Goal: Transaction & Acquisition: Purchase product/service

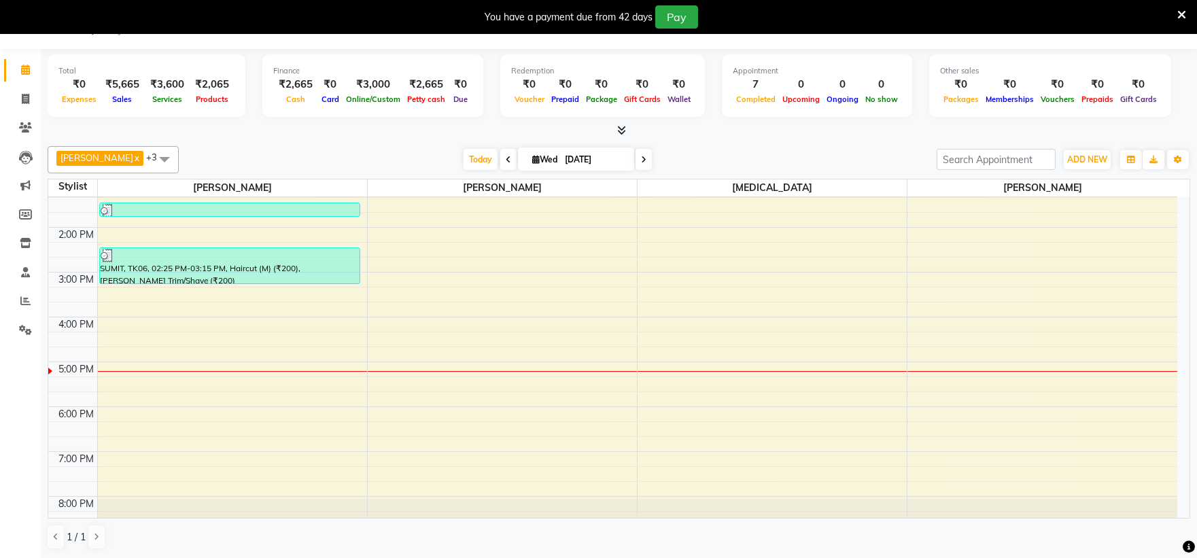
scroll to position [35, 0]
click at [453, 239] on div "8:00 AM 9:00 AM 10:00 AM 11:00 AM 12:00 PM 1:00 PM 2:00 PM 3:00 PM 4:00 PM 5:00…" at bounding box center [612, 249] width 1129 height 583
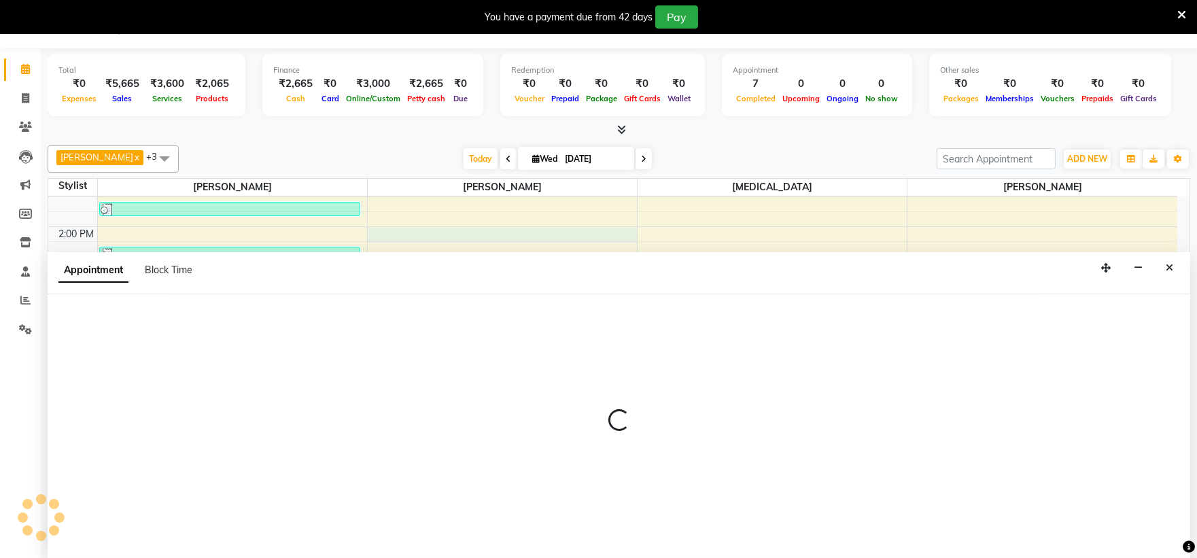
select select "35417"
select select "840"
select select "tentative"
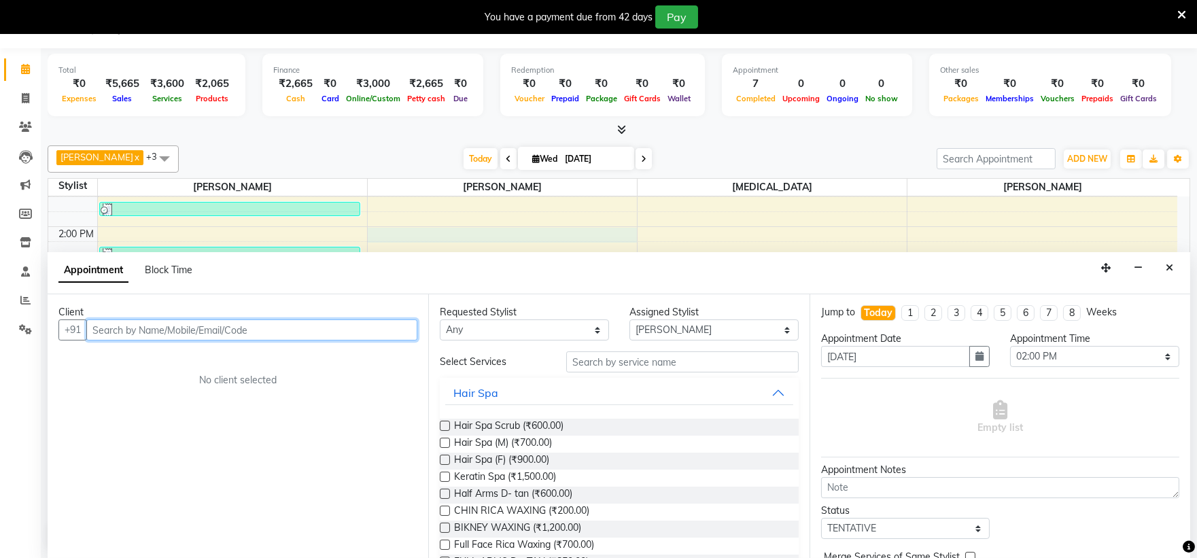
click at [279, 325] on input "text" at bounding box center [251, 330] width 331 height 21
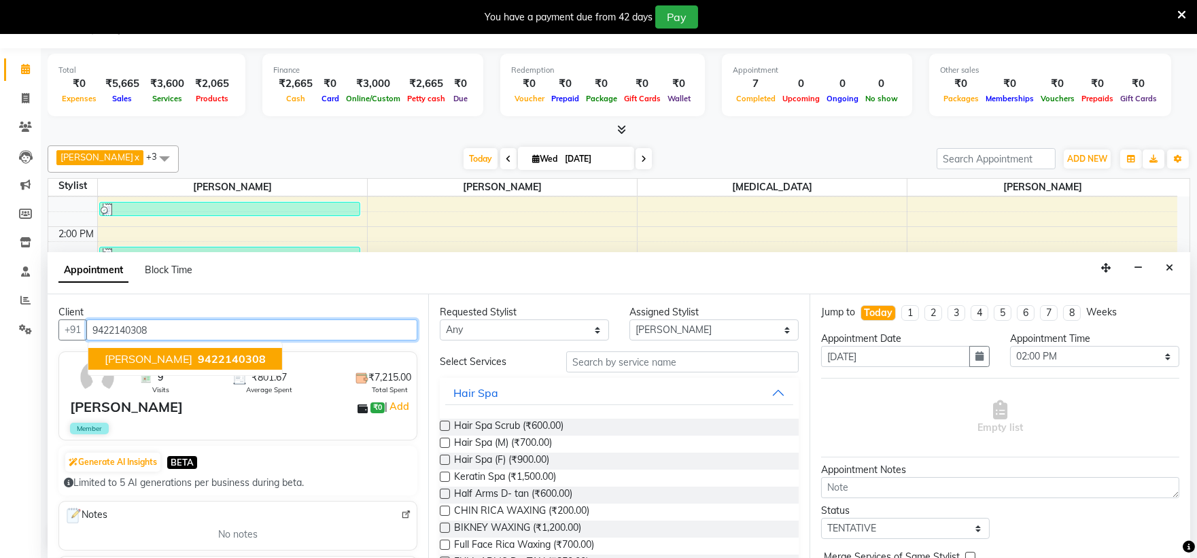
type input "9422140308"
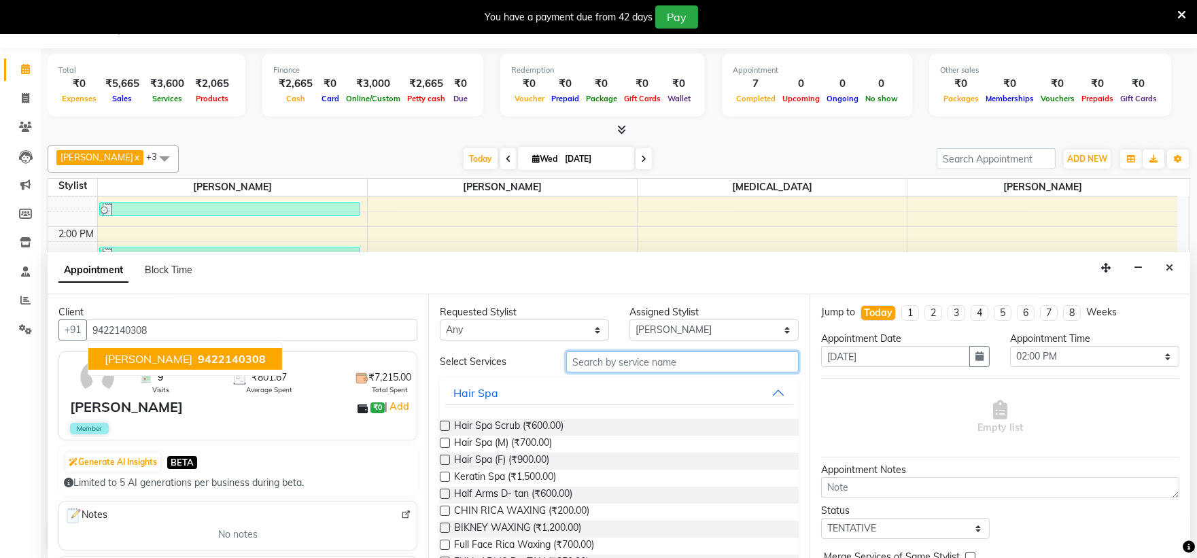
click at [609, 372] on input "text" at bounding box center [682, 361] width 233 height 21
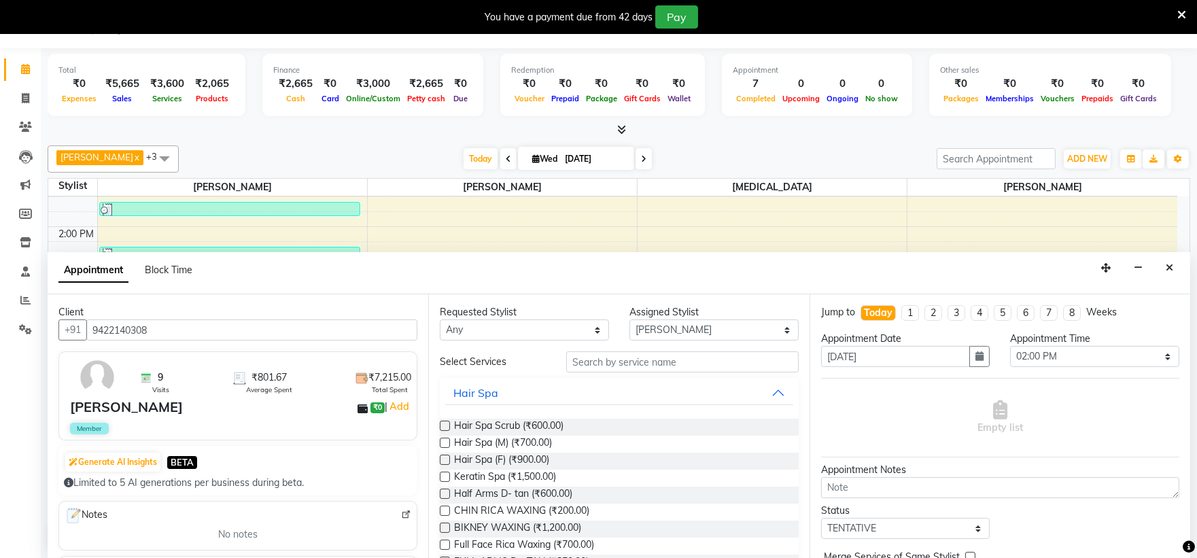
click at [445, 477] on label at bounding box center [445, 477] width 10 height 10
click at [445, 477] on input "checkbox" at bounding box center [444, 478] width 9 height 9
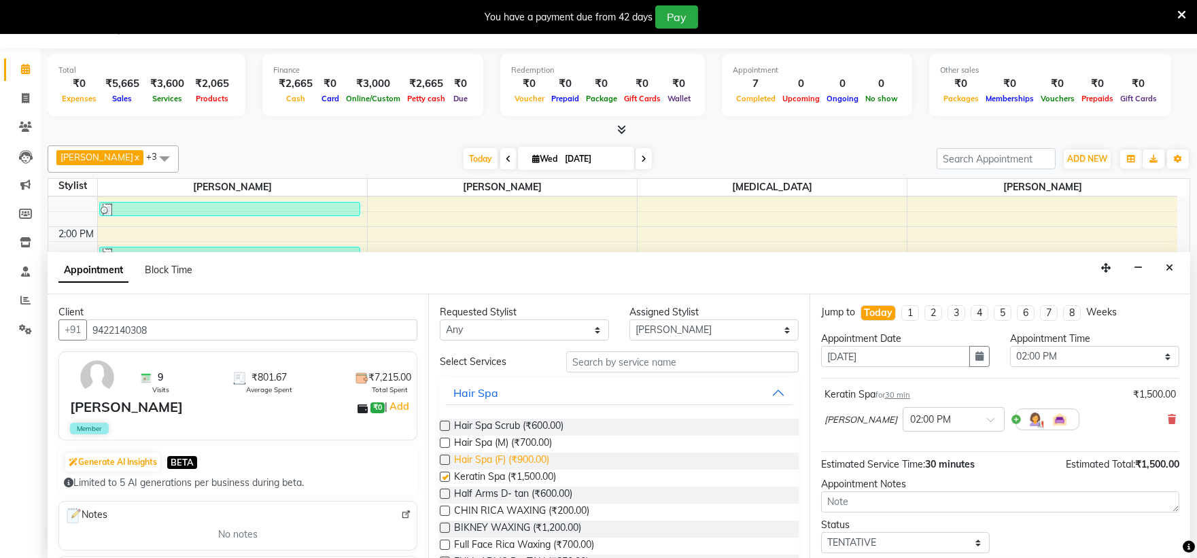
checkbox input "false"
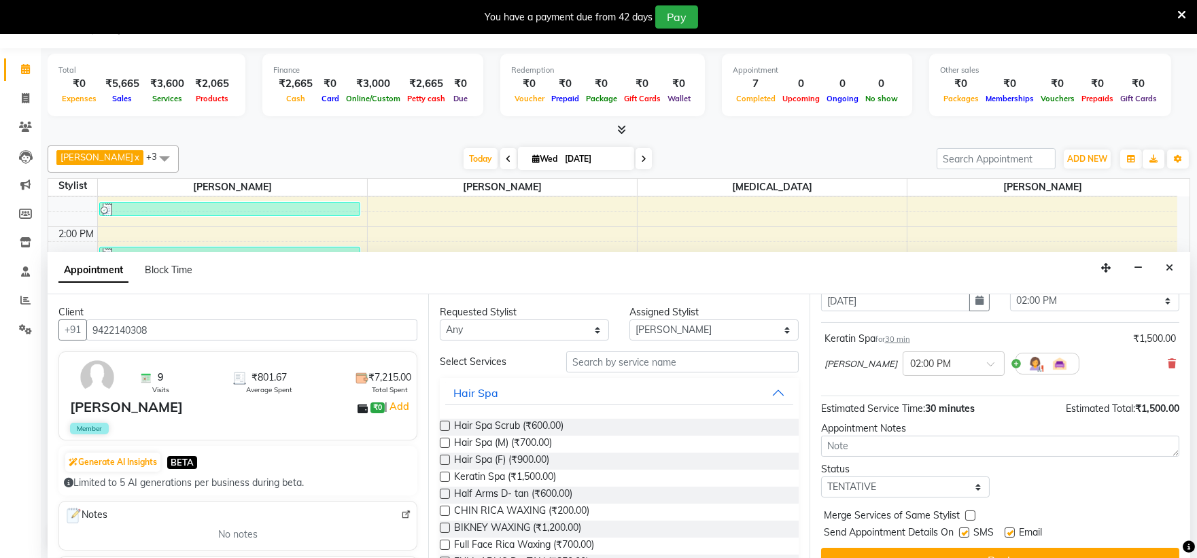
scroll to position [80, 0]
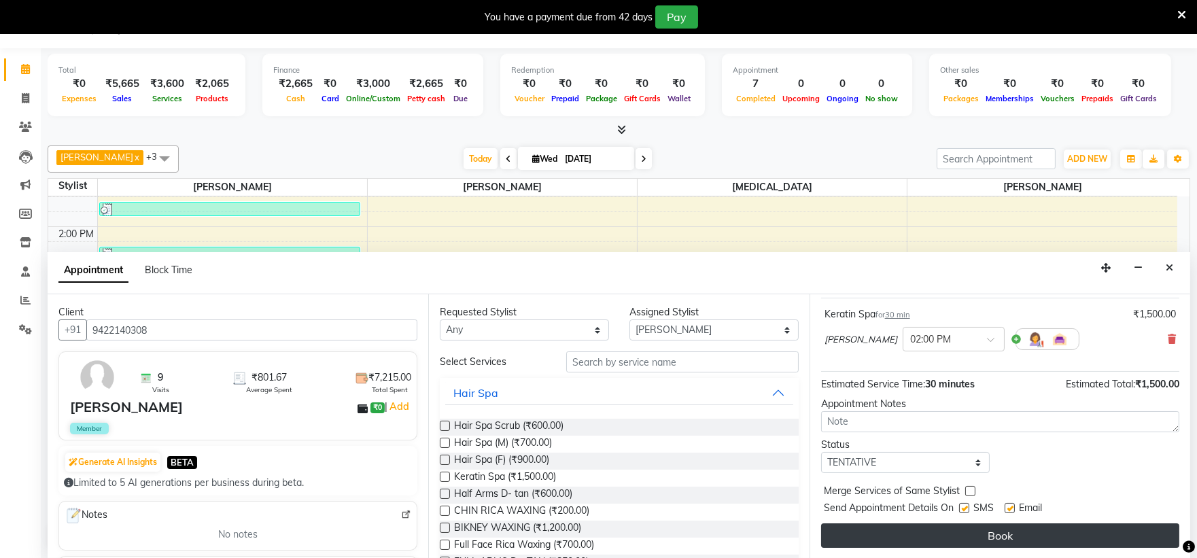
click at [895, 538] on button "Book" at bounding box center [1000, 536] width 358 height 24
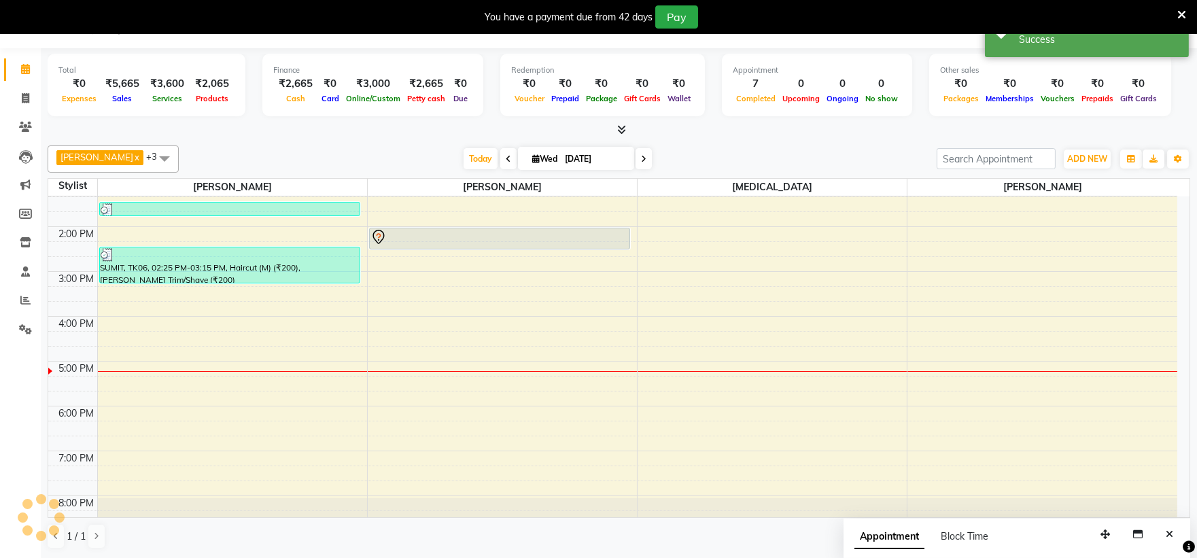
scroll to position [0, 0]
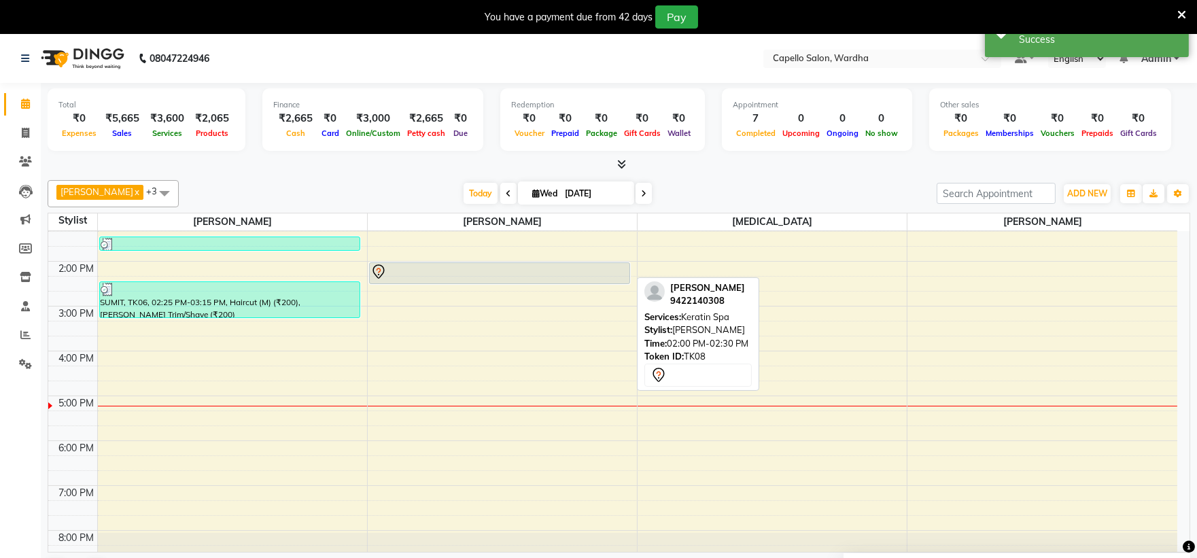
click at [439, 273] on div at bounding box center [500, 272] width 258 height 16
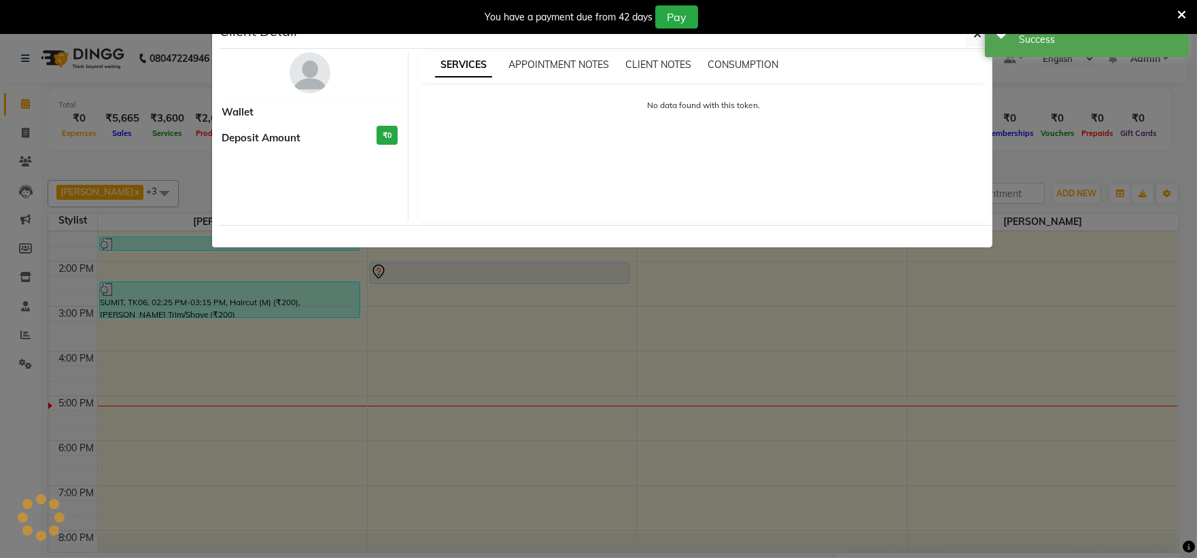
select select "7"
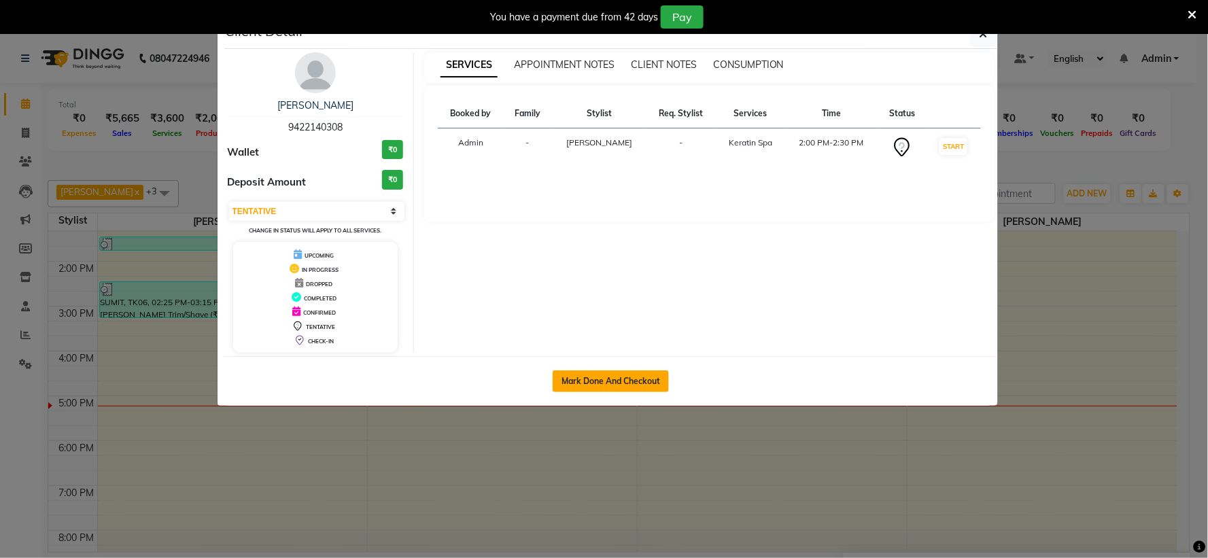
click at [583, 375] on button "Mark Done And Checkout" at bounding box center [611, 382] width 116 height 22
select select "service"
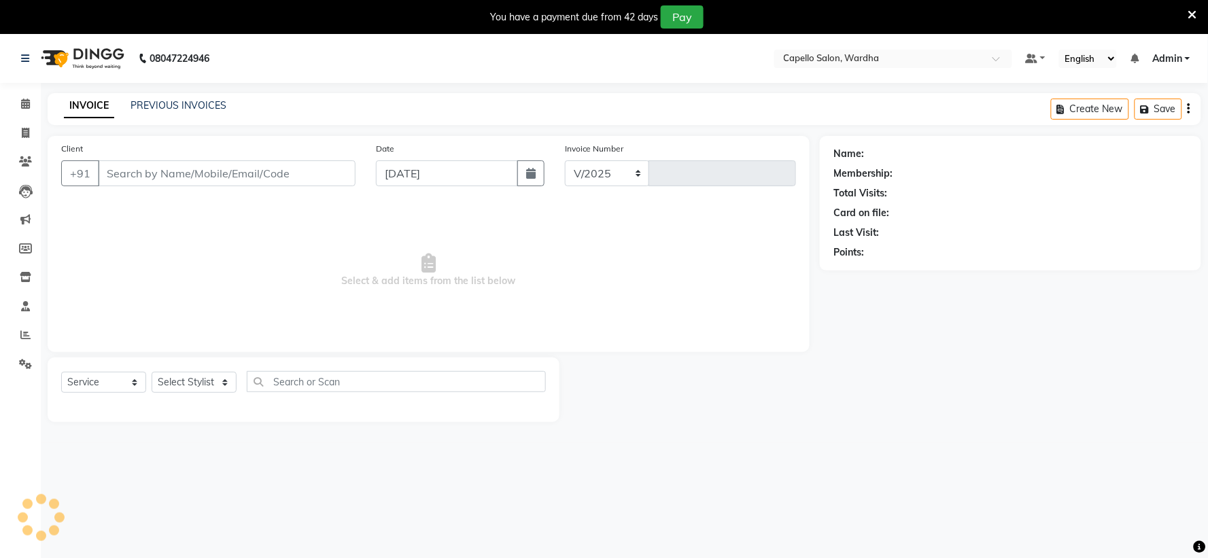
select select "4620"
type input "2083"
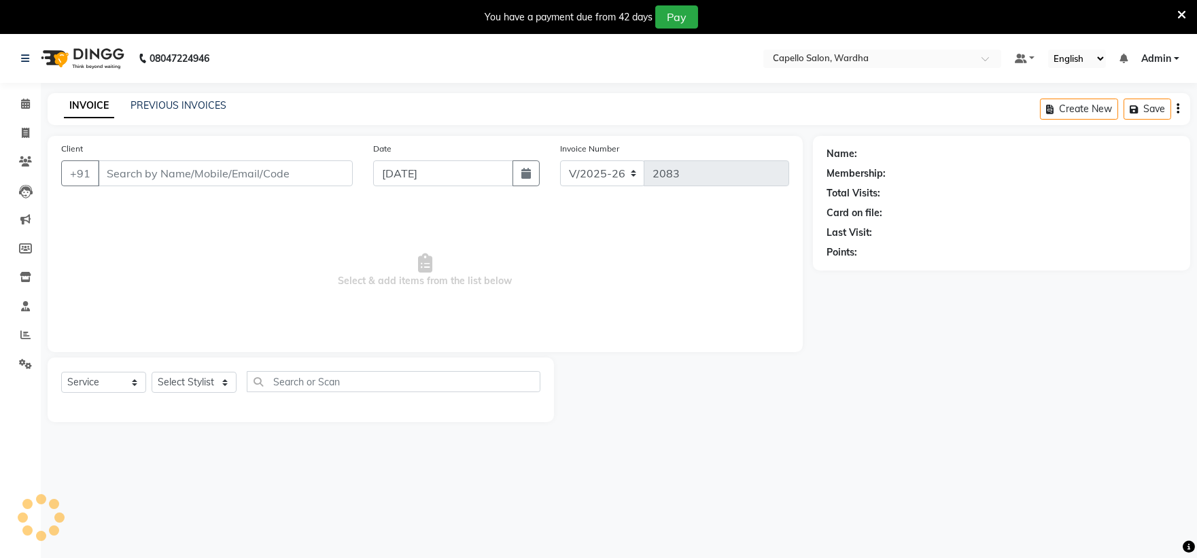
type input "9422140308"
select select "35417"
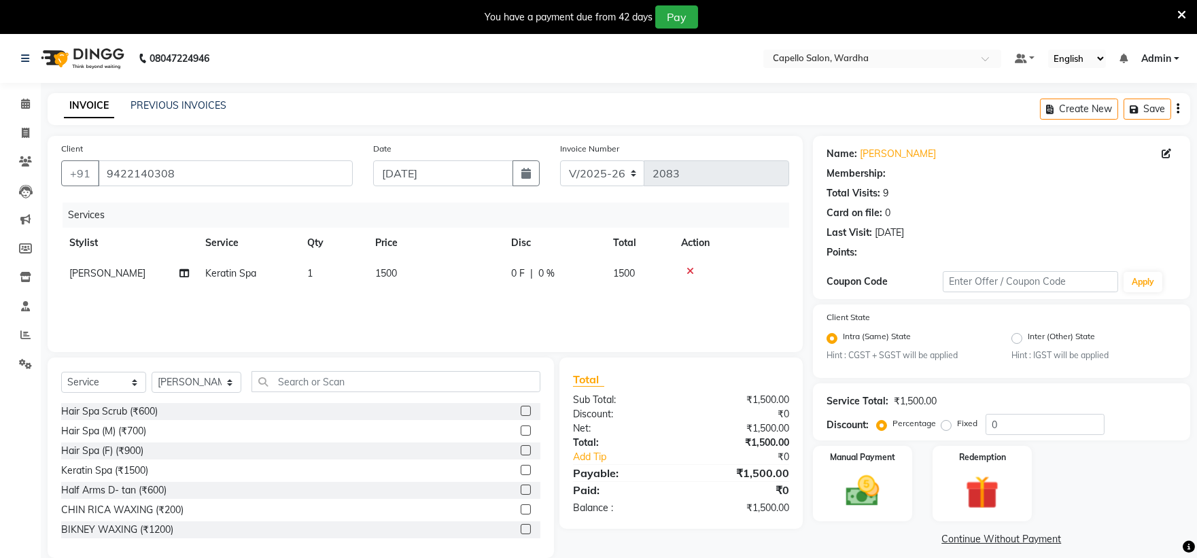
select select "1: Object"
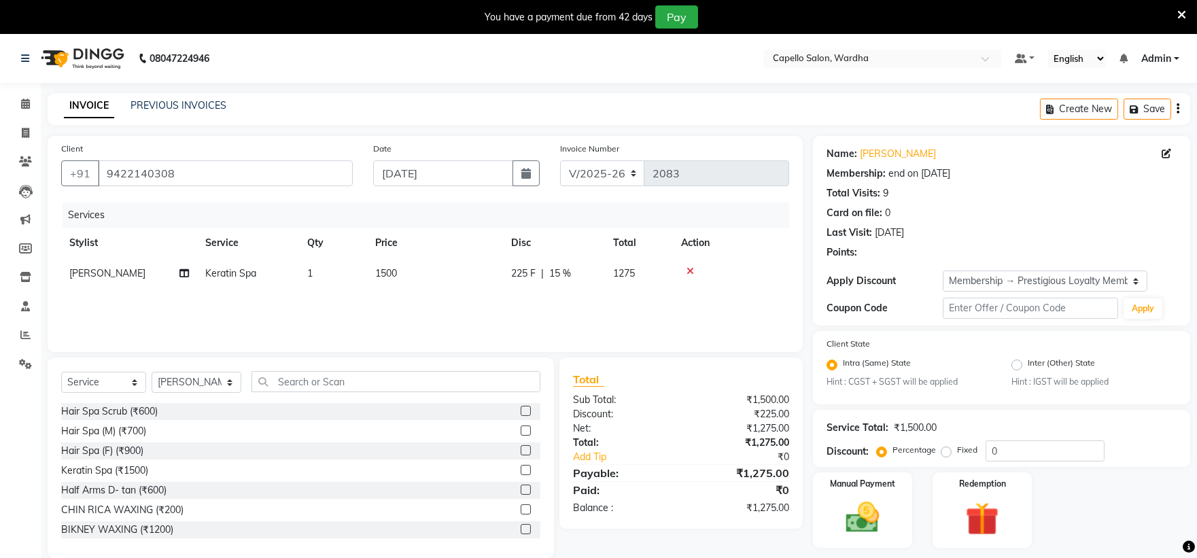
type input "15"
click at [419, 274] on td "1500" at bounding box center [435, 273] width 136 height 31
select select "35417"
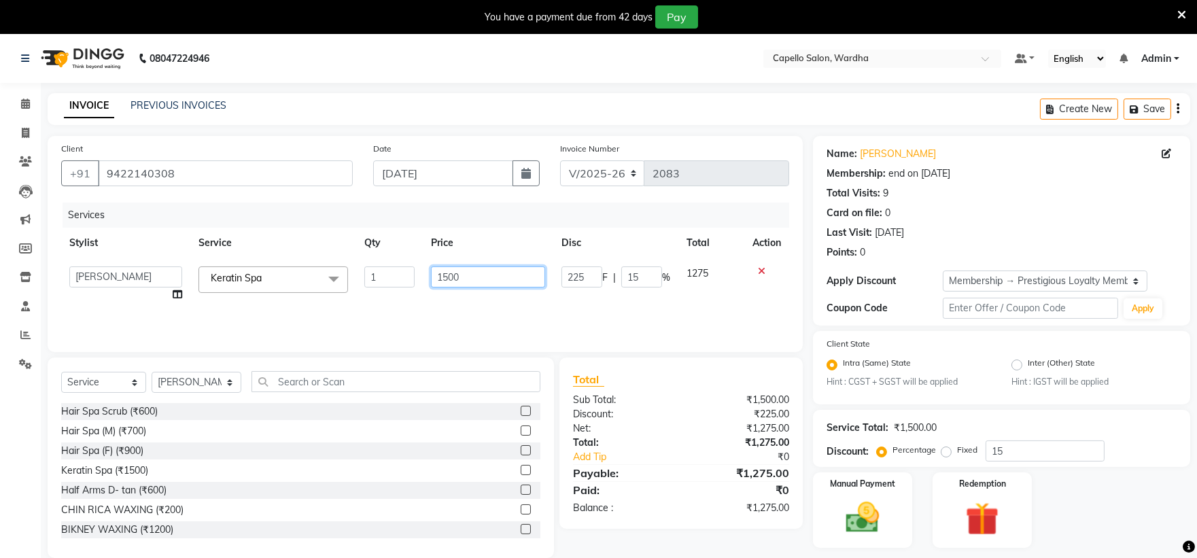
click at [473, 276] on input "1500" at bounding box center [488, 277] width 114 height 21
click at [369, 372] on div "Select Service Product Membership Package Voucher Prepaid Gift Card Select Styl…" at bounding box center [301, 458] width 507 height 201
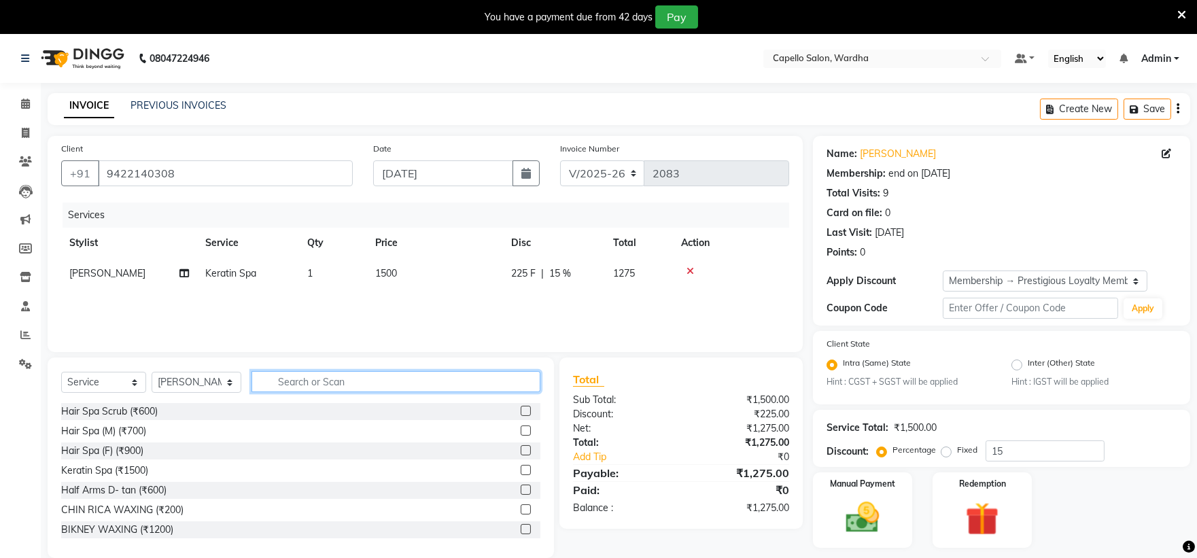
click at [369, 386] on input "text" at bounding box center [397, 381] width 290 height 21
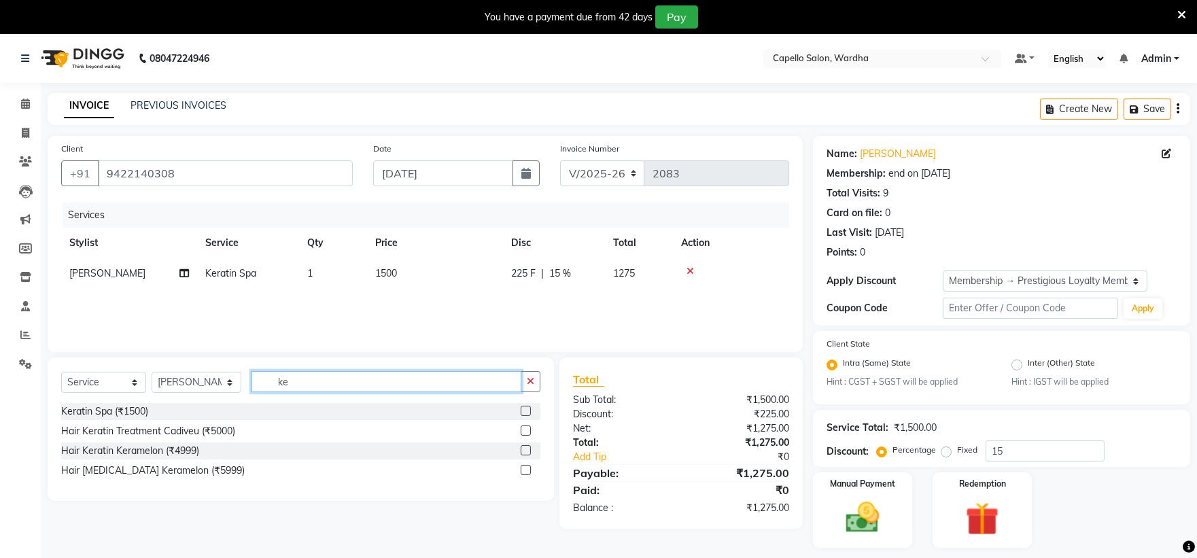
type input "k"
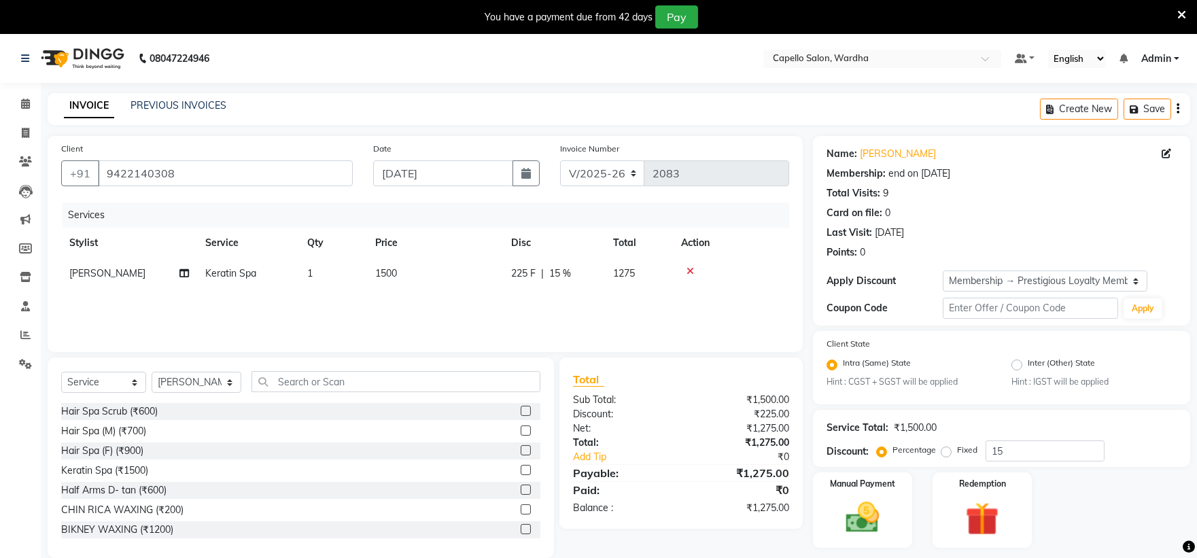
click at [419, 280] on td "1500" at bounding box center [435, 273] width 136 height 31
select select "35417"
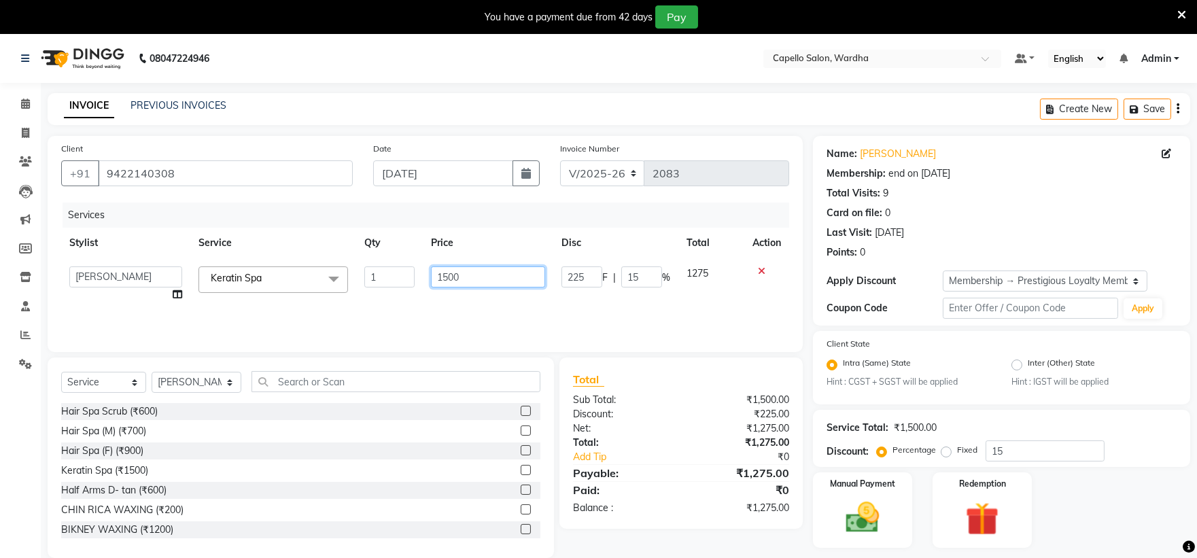
click at [529, 273] on input "1500" at bounding box center [488, 277] width 114 height 21
type input "1200"
click at [672, 362] on div "Total Sub Total: ₹1,500.00 Discount: ₹225.00 Net: ₹1,275.00 Total: ₹1,275.00 Ad…" at bounding box center [681, 443] width 243 height 171
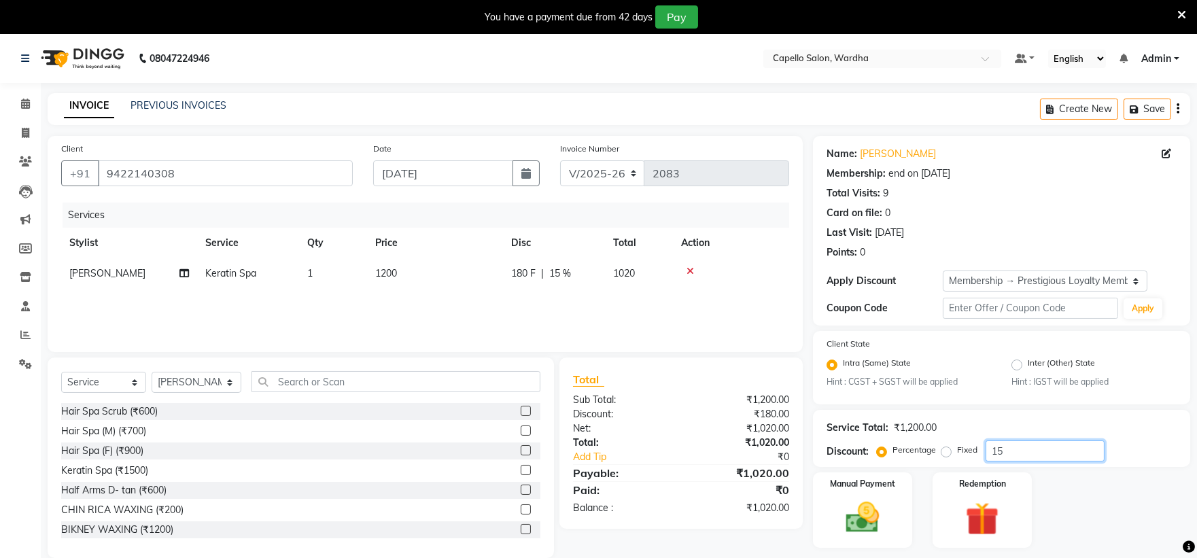
click at [1059, 445] on input "15" at bounding box center [1045, 451] width 119 height 21
type input "1"
type input "5"
type input "0"
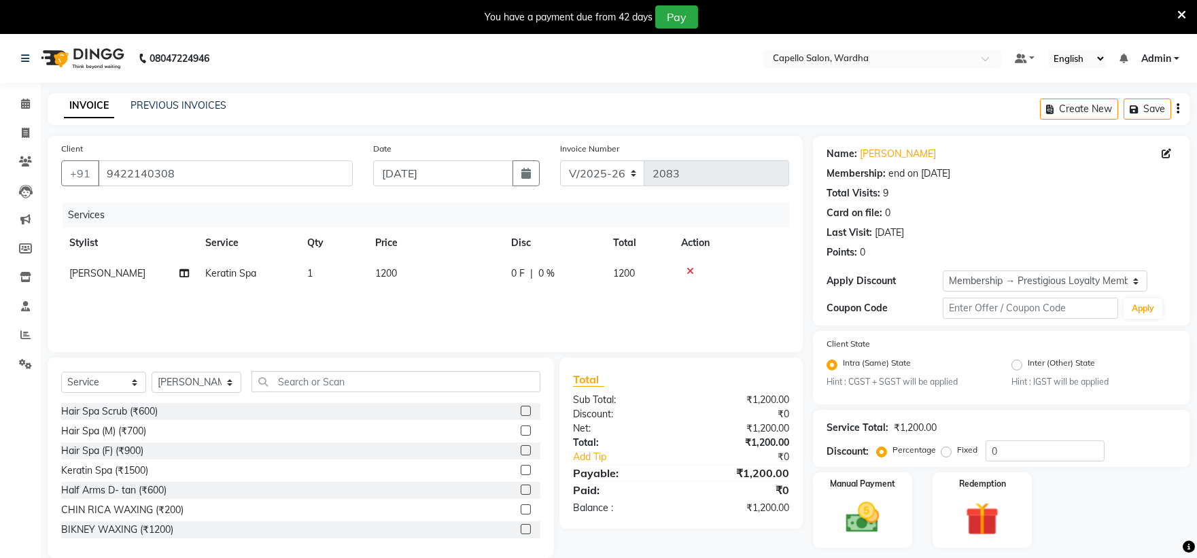
click at [768, 534] on div "Total Sub Total: ₹1,200.00 Discount: ₹0 Net: ₹1,200.00 Total: ₹1,200.00 Add Tip…" at bounding box center [683, 458] width 258 height 201
click at [828, 522] on div "Manual Payment" at bounding box center [862, 510] width 103 height 78
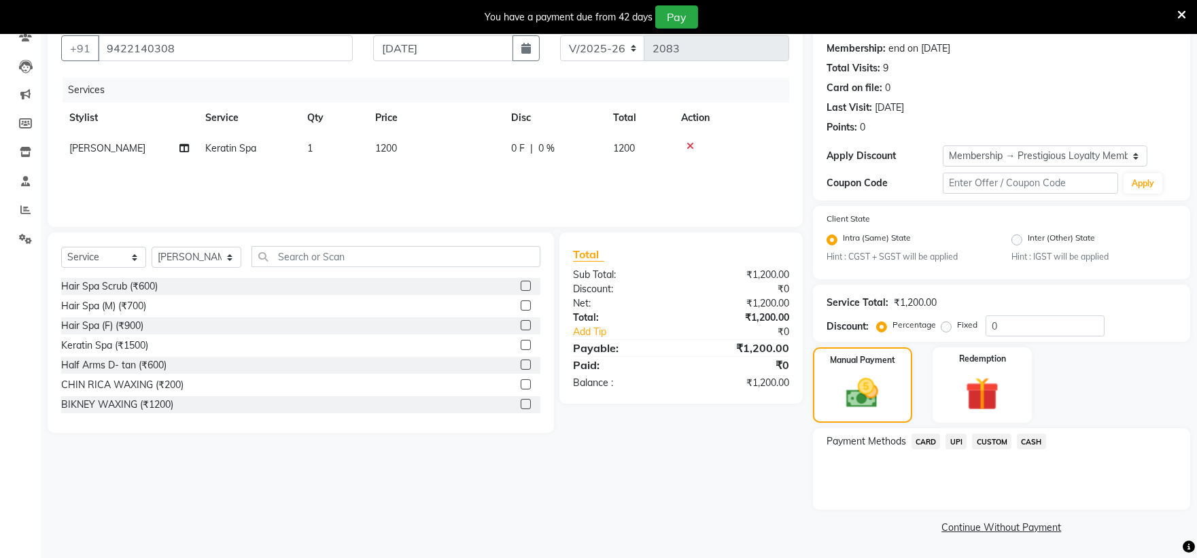
click at [959, 445] on span "UPI" at bounding box center [956, 442] width 21 height 16
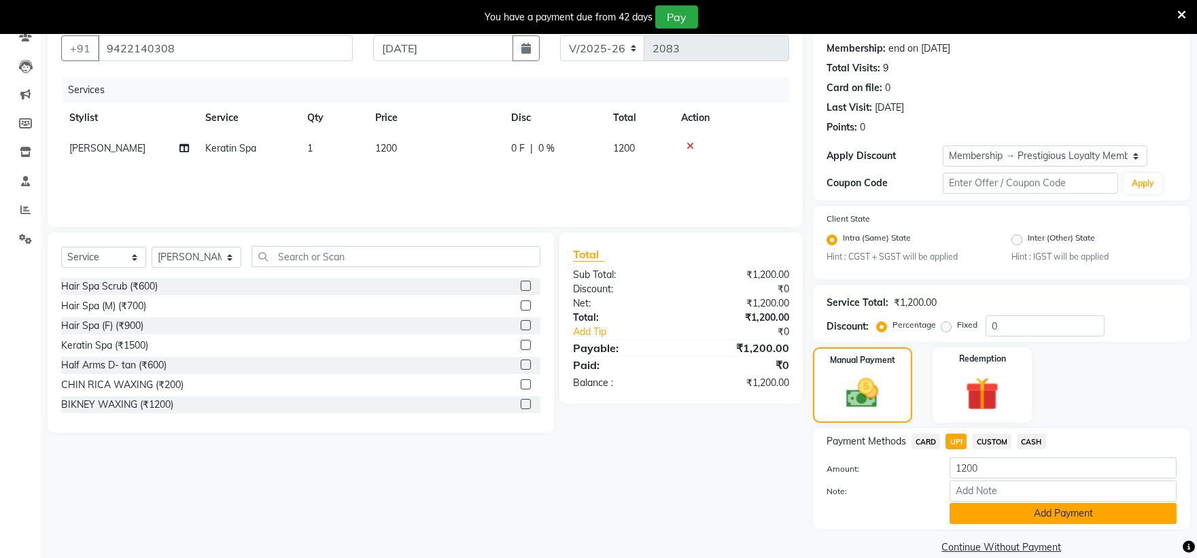
click at [983, 518] on button "Add Payment" at bounding box center [1063, 513] width 227 height 21
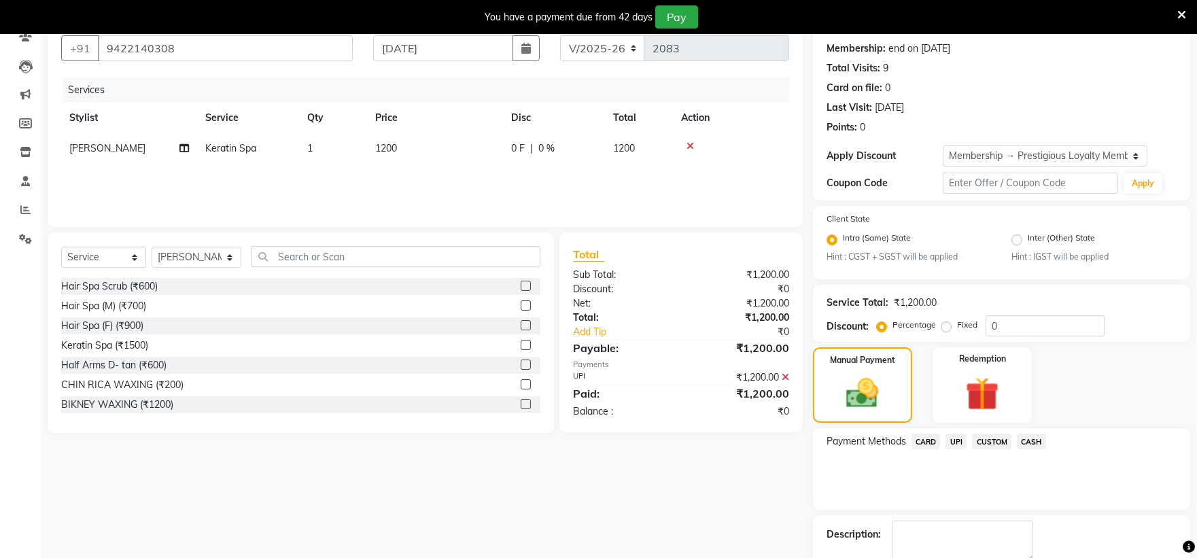
scroll to position [202, 0]
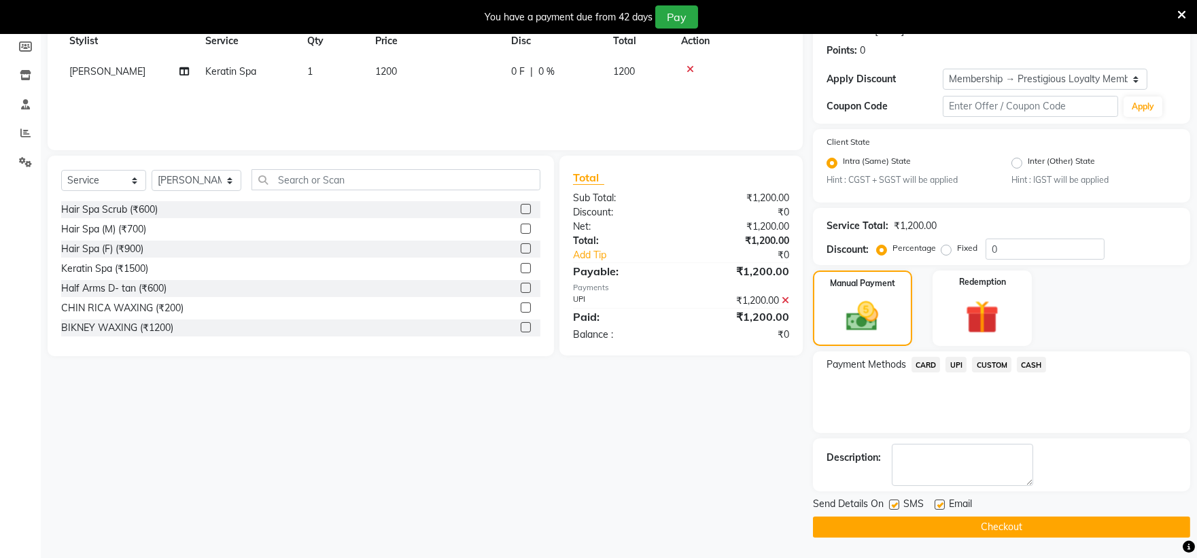
click at [953, 526] on button "Checkout" at bounding box center [1001, 527] width 377 height 21
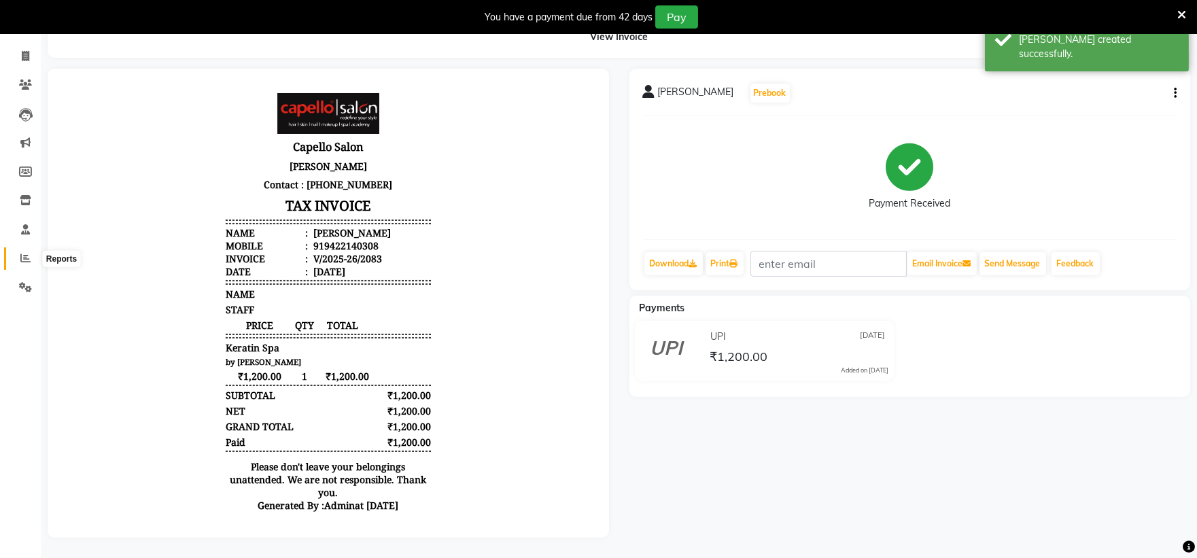
click at [24, 253] on icon at bounding box center [25, 258] width 10 height 10
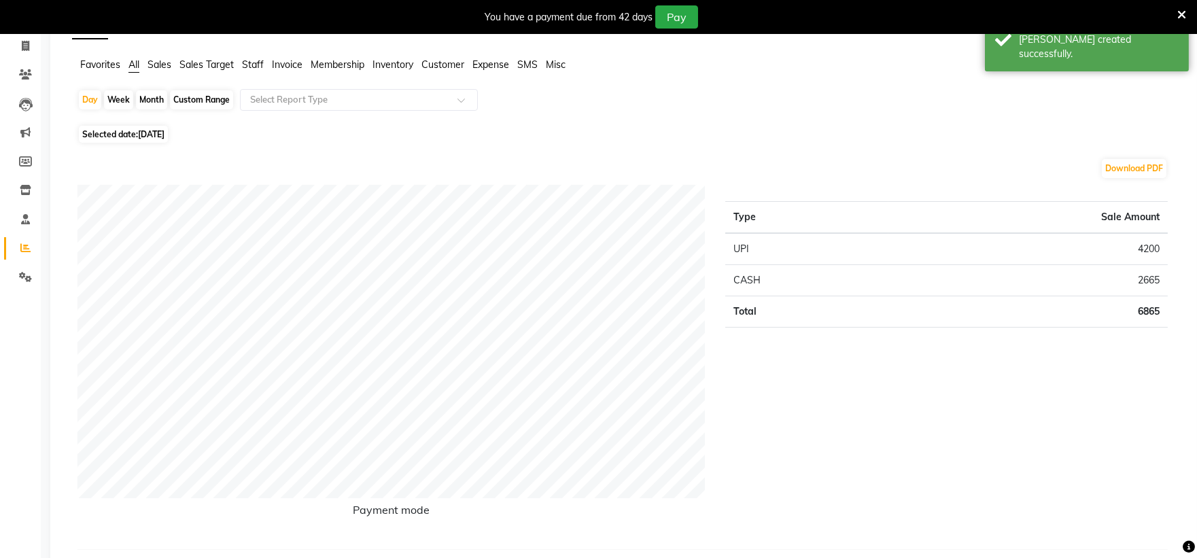
click at [252, 113] on div "Day Week Month Custom Range Select Report Type" at bounding box center [626, 105] width 1096 height 33
click at [250, 62] on span "Staff" at bounding box center [253, 64] width 22 height 12
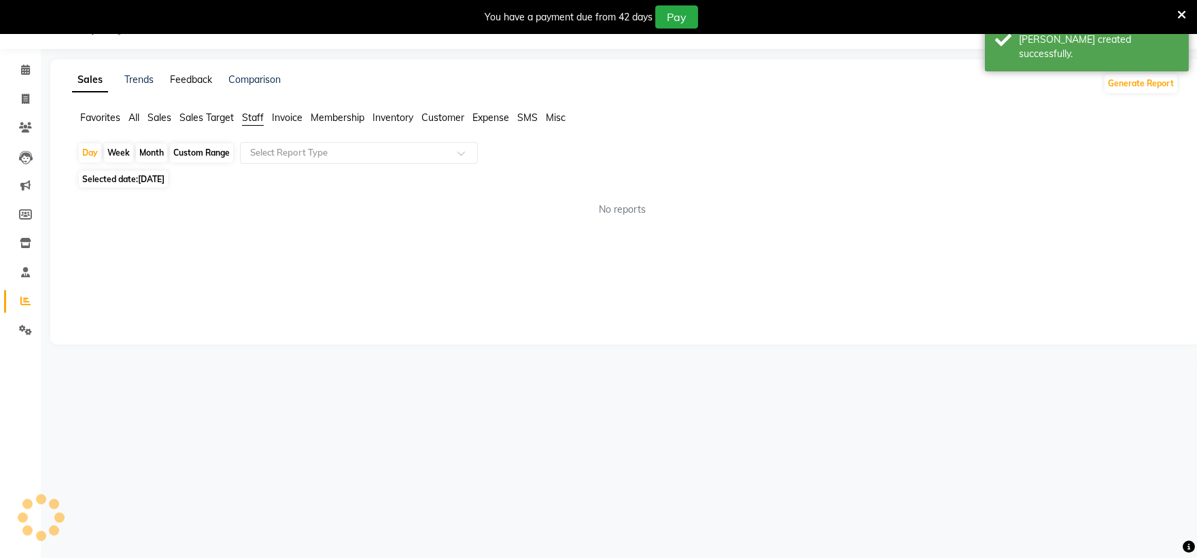
scroll to position [34, 0]
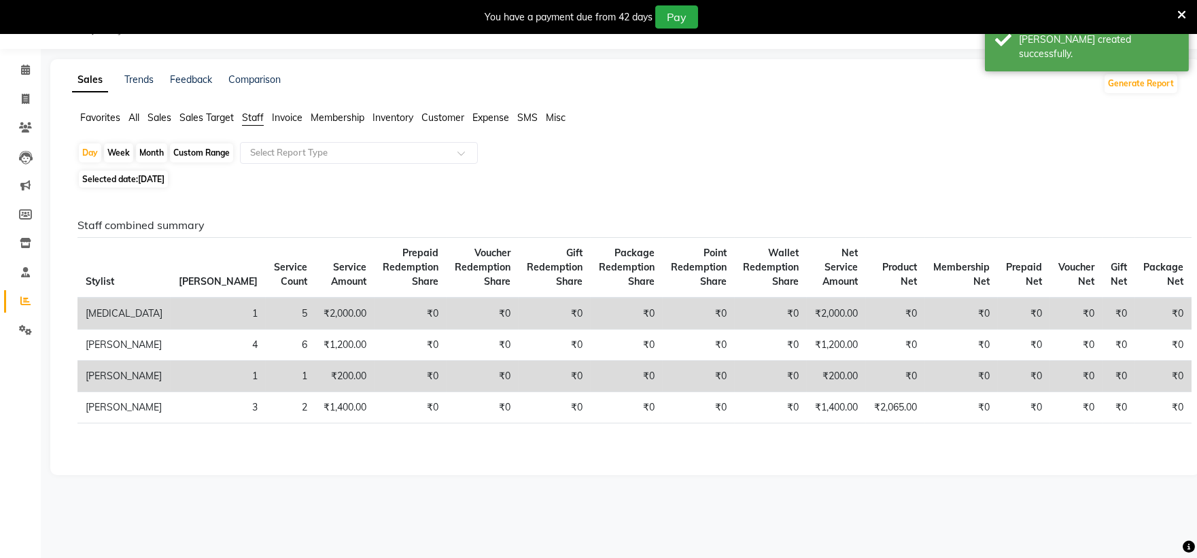
drag, startPoint x: 154, startPoint y: 154, endPoint x: 303, endPoint y: 157, distance: 149.6
click at [277, 157] on div "Day Week Month Custom Range Select Report Type Selected date: [DATE] Staff comb…" at bounding box center [625, 302] width 1107 height 320
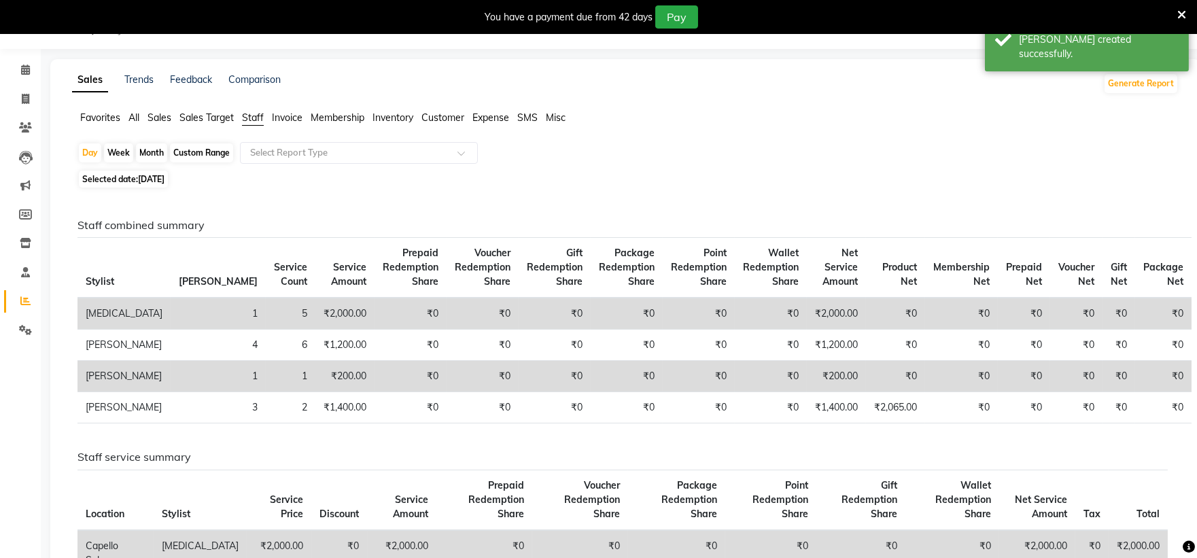
scroll to position [87, 0]
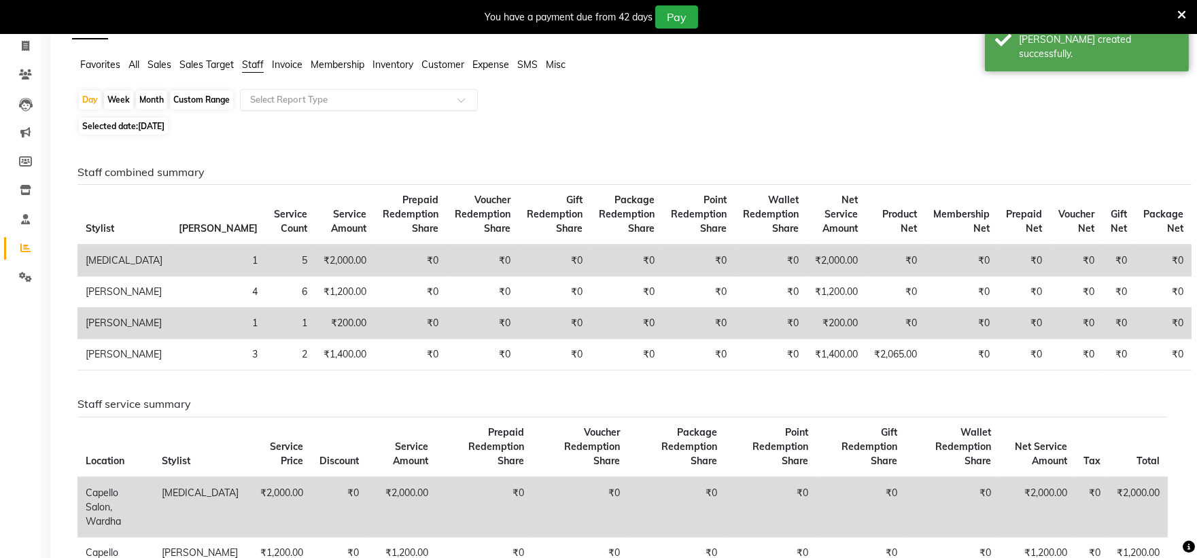
click at [306, 98] on input "text" at bounding box center [345, 100] width 196 height 14
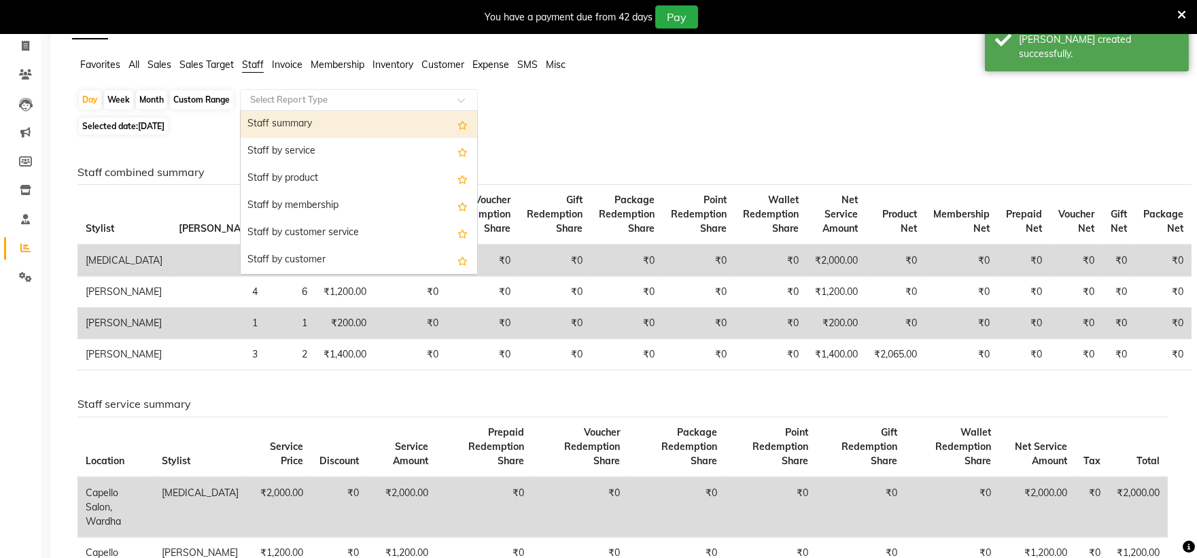
click at [309, 118] on div "Staff summary" at bounding box center [359, 124] width 237 height 27
select select "full_report"
select select "csv"
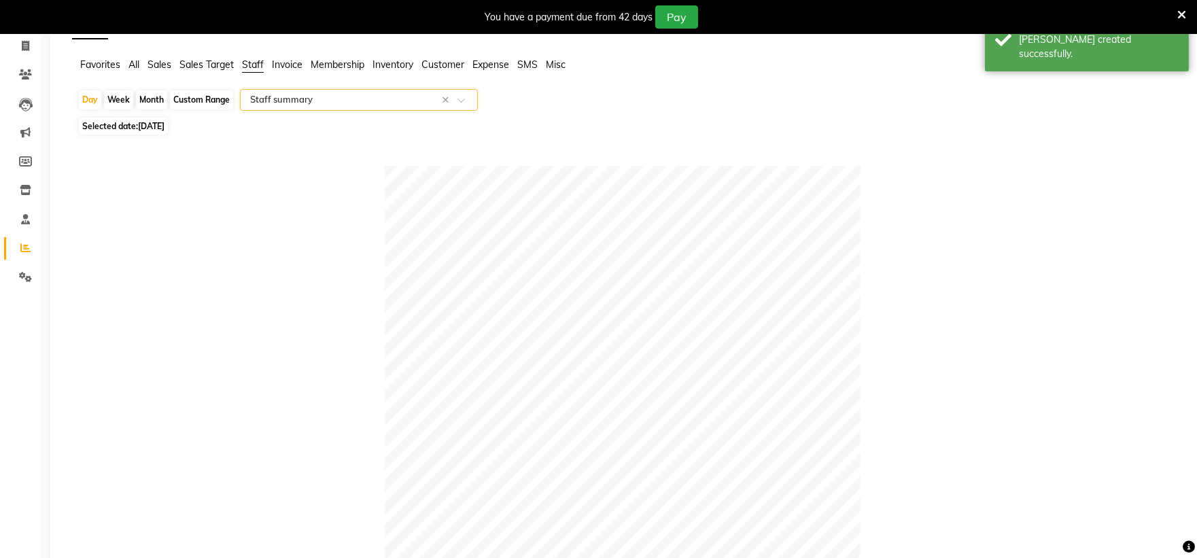
click at [148, 97] on div "Month" at bounding box center [151, 99] width 31 height 19
select select "9"
select select "2025"
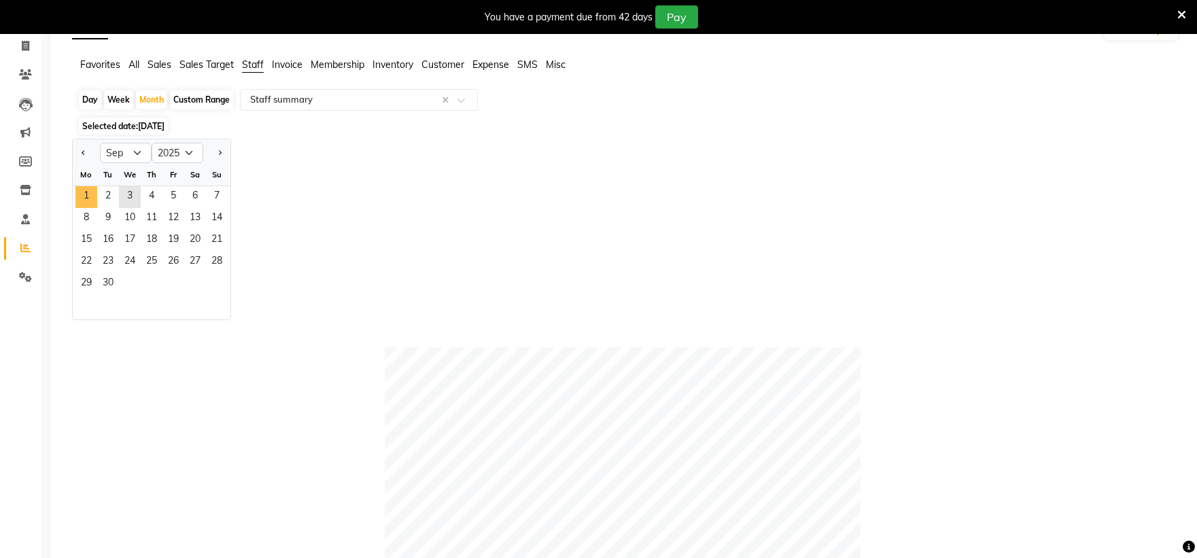
drag, startPoint x: 89, startPoint y: 186, endPoint x: 415, endPoint y: 262, distance: 334.4
click at [90, 187] on span "1" at bounding box center [86, 197] width 22 height 22
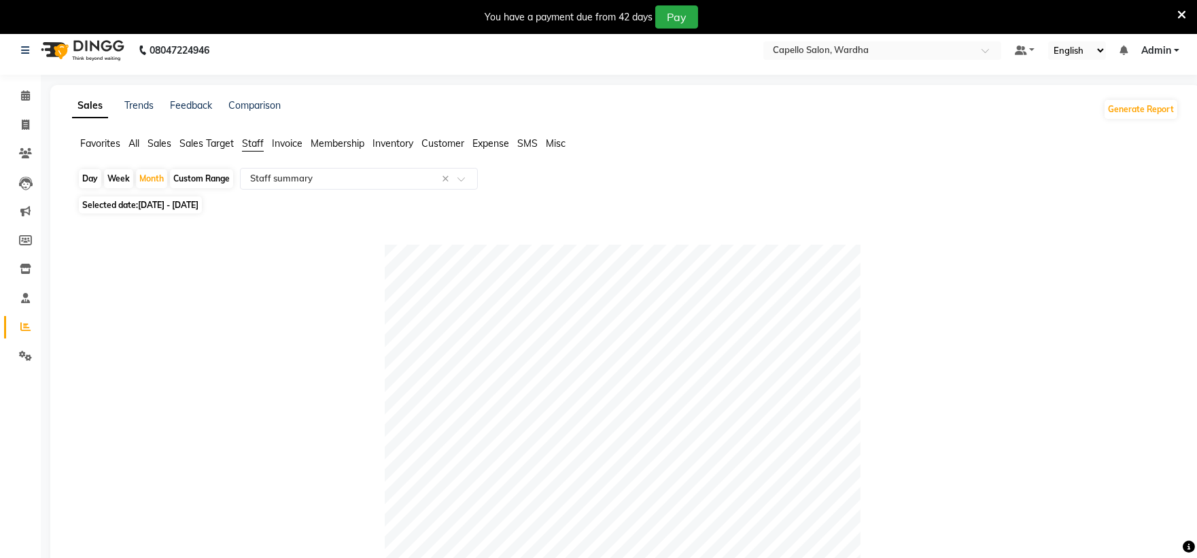
scroll to position [0, 0]
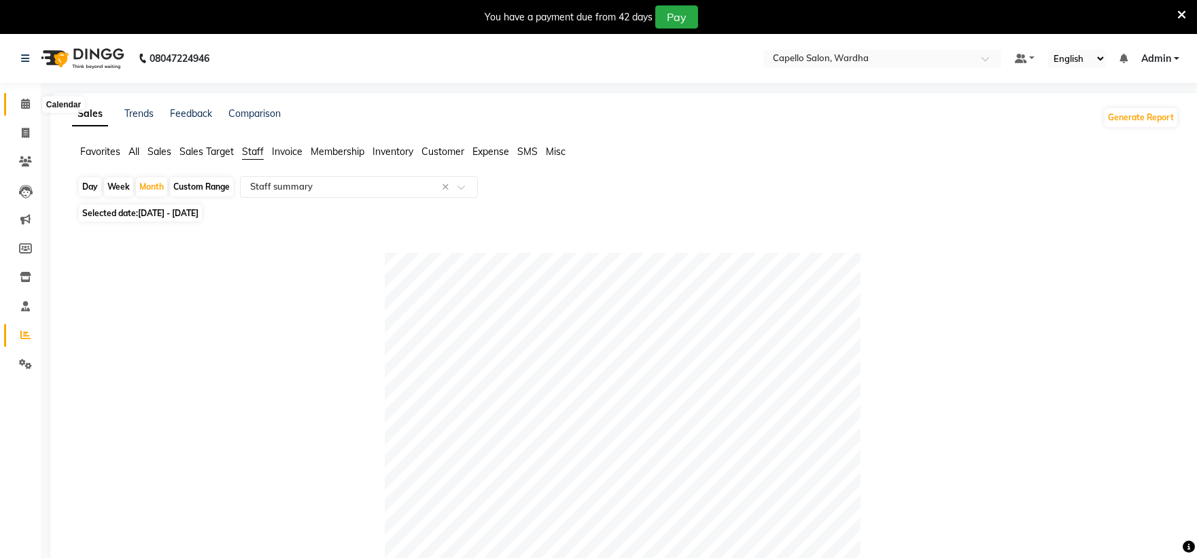
click at [19, 107] on span at bounding box center [26, 105] width 24 height 16
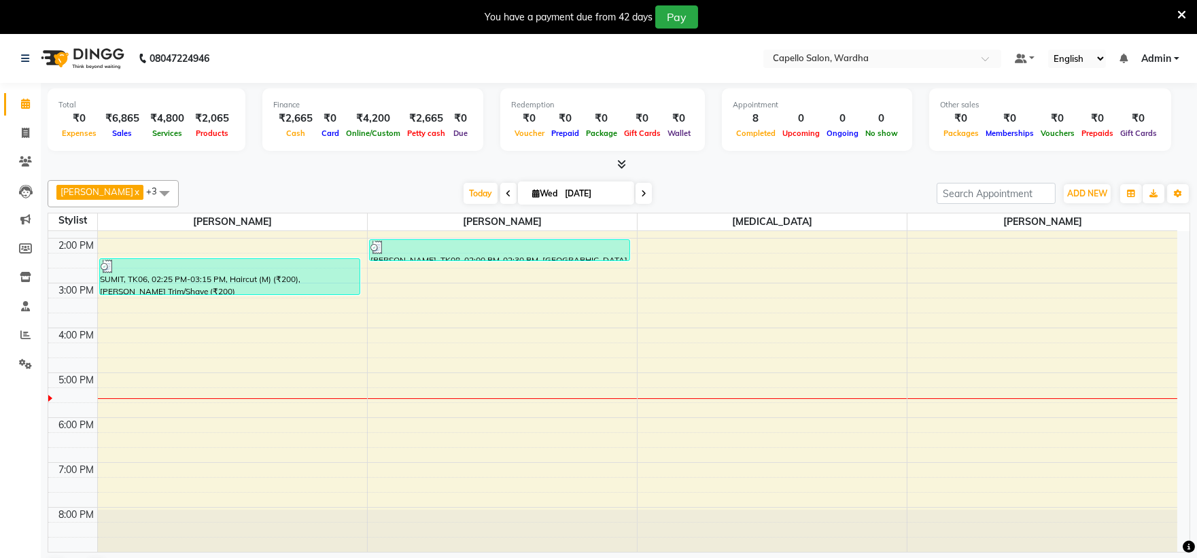
scroll to position [264, 0]
click at [151, 349] on div "8:00 AM 9:00 AM 10:00 AM 11:00 AM 12:00 PM 1:00 PM 2:00 PM 3:00 PM 4:00 PM 5:00…" at bounding box center [612, 258] width 1129 height 583
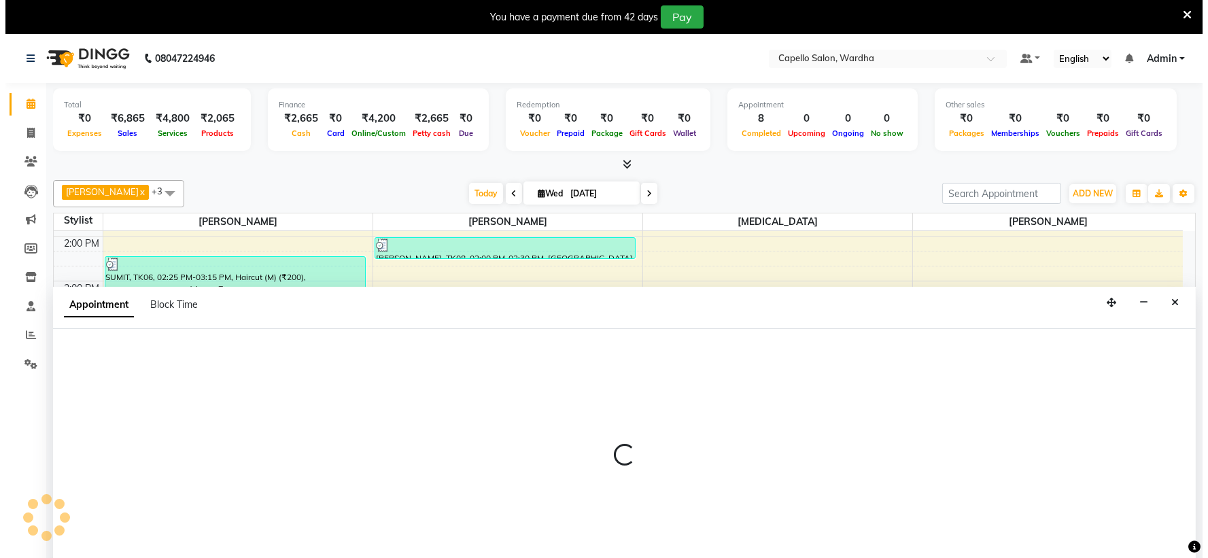
scroll to position [35, 0]
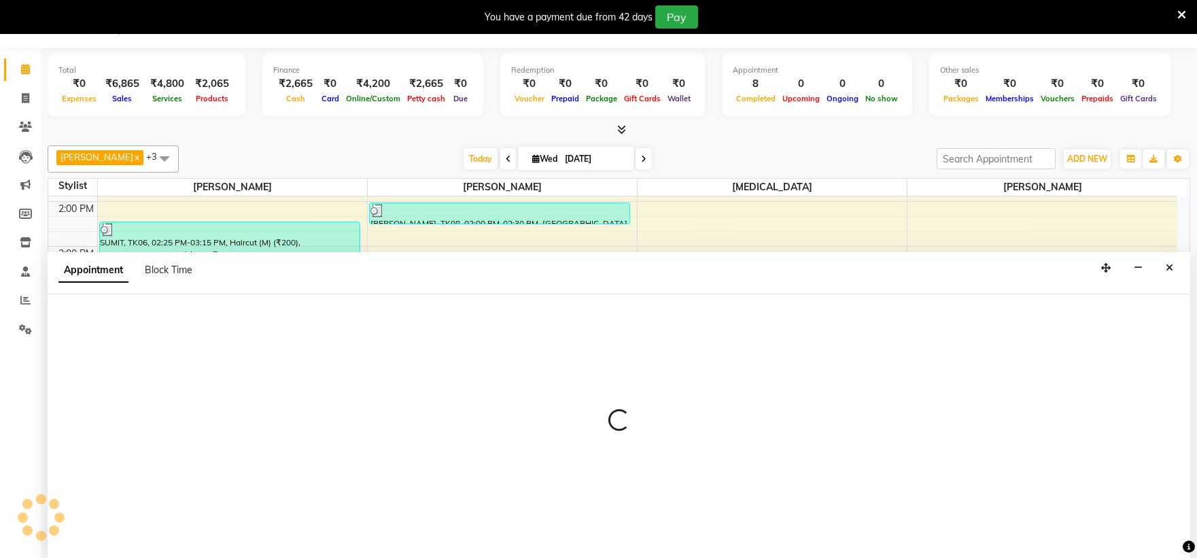
select select "80545"
select select "tentative"
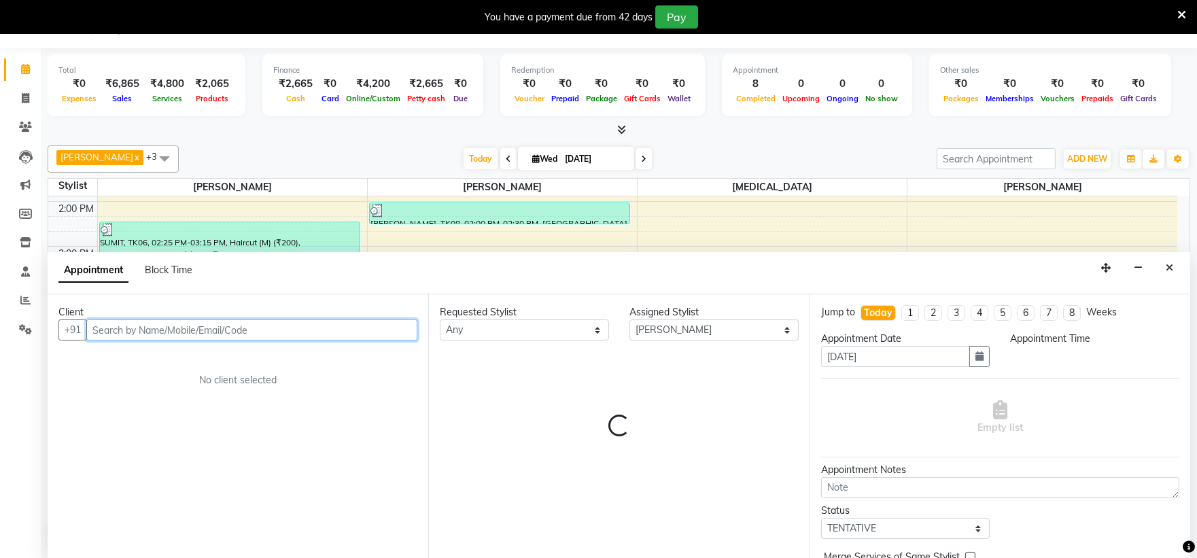
select select "975"
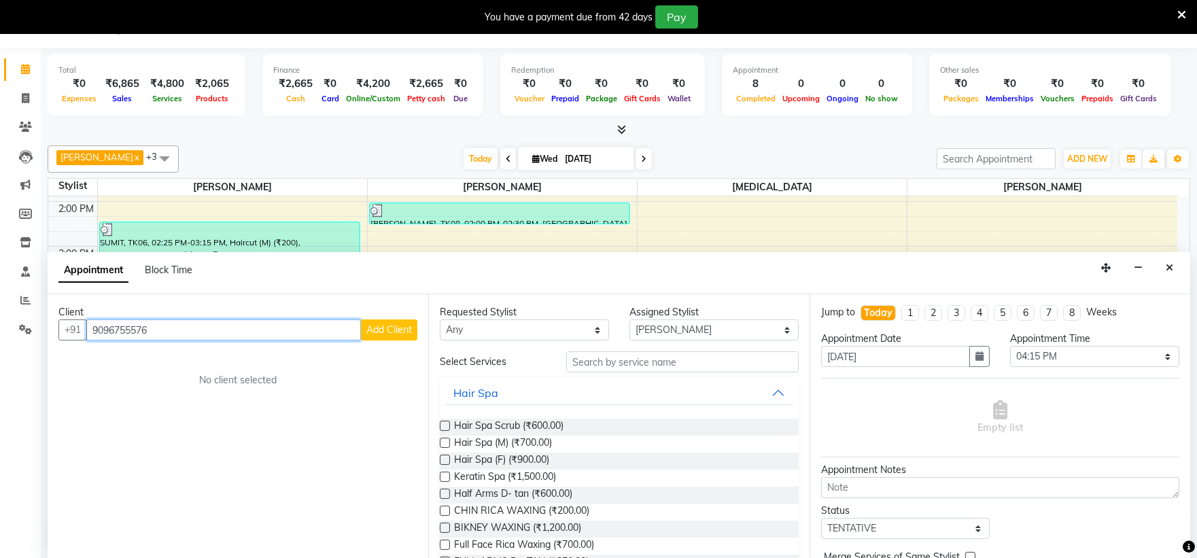
type input "9096755576"
click at [403, 324] on span "Add Client" at bounding box center [389, 330] width 46 height 12
select select "22"
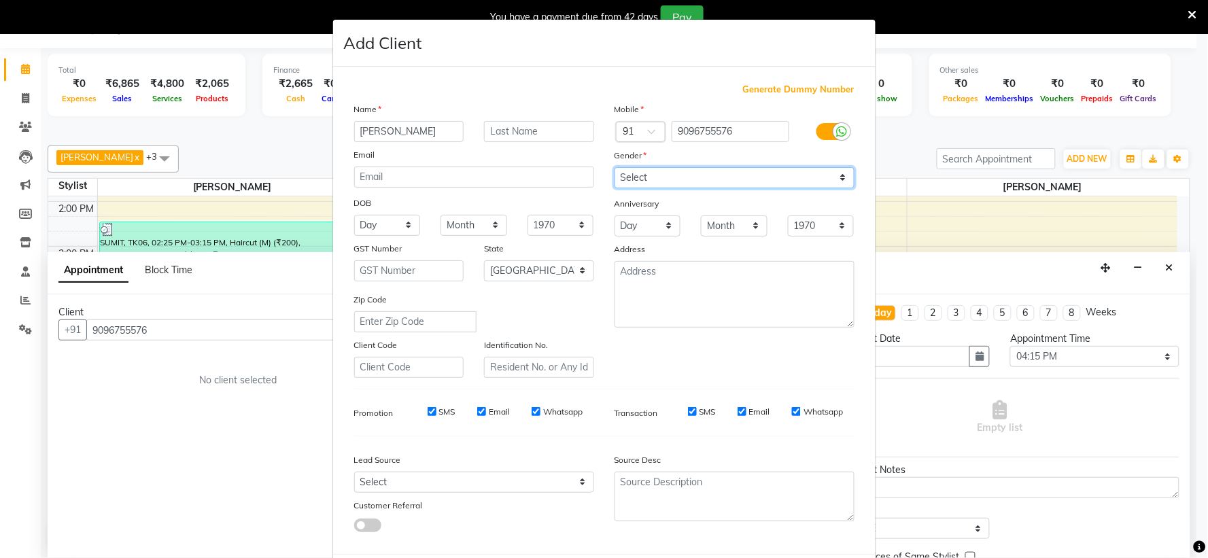
click at [650, 180] on select "Select [DEMOGRAPHIC_DATA] [DEMOGRAPHIC_DATA] Other Prefer Not To Say" at bounding box center [735, 177] width 240 height 21
click at [388, 131] on input "[PERSON_NAME]" at bounding box center [409, 131] width 110 height 21
type input "Sumit"
click at [635, 185] on select "Select [DEMOGRAPHIC_DATA] [DEMOGRAPHIC_DATA] Other Prefer Not To Say" at bounding box center [735, 177] width 240 height 21
select select "[DEMOGRAPHIC_DATA]"
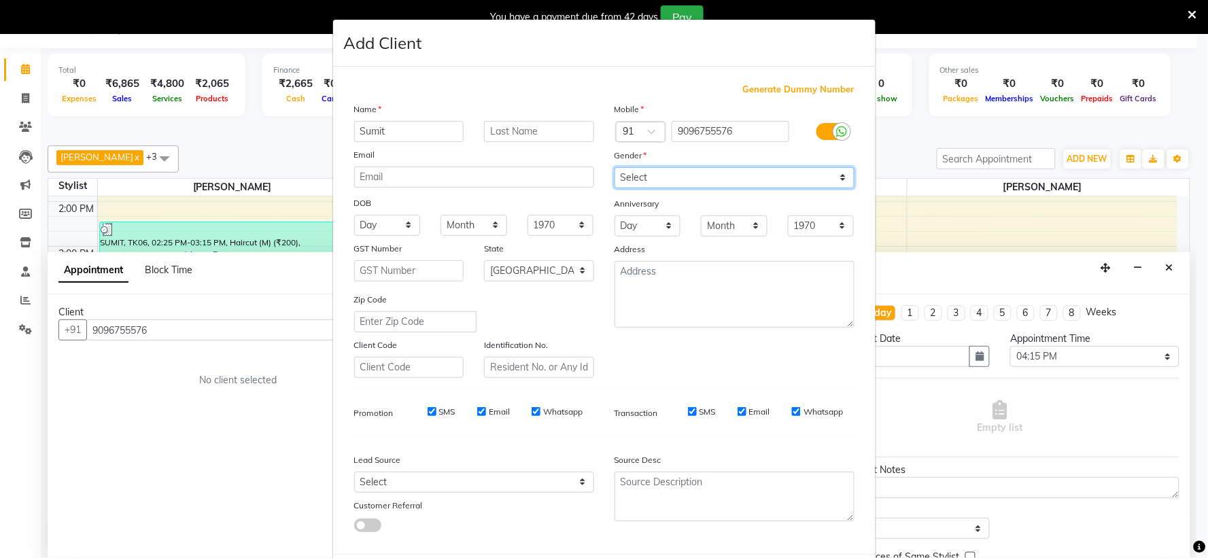
click at [615, 167] on select "Select [DEMOGRAPHIC_DATA] [DEMOGRAPHIC_DATA] Other Prefer Not To Say" at bounding box center [735, 177] width 240 height 21
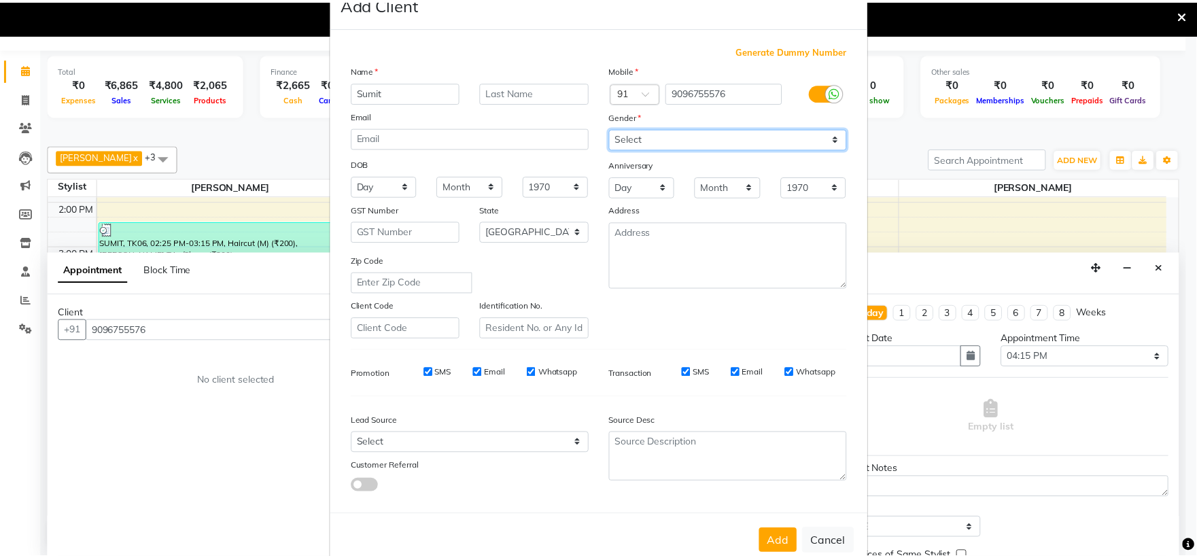
scroll to position [70, 0]
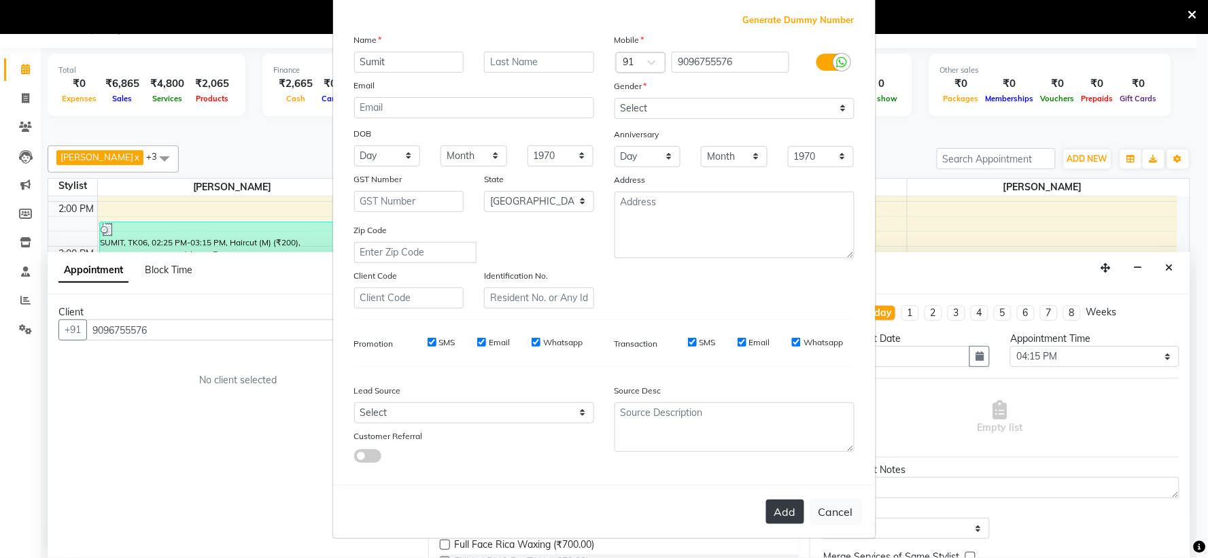
click at [776, 507] on button "Add" at bounding box center [785, 512] width 38 height 24
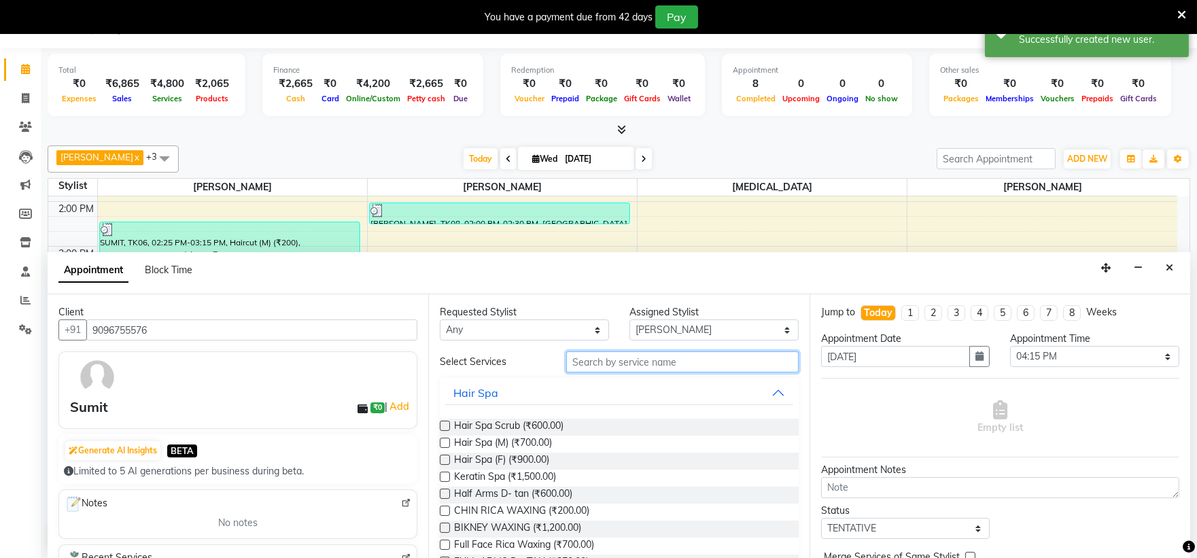
click at [621, 352] on input "text" at bounding box center [682, 361] width 233 height 21
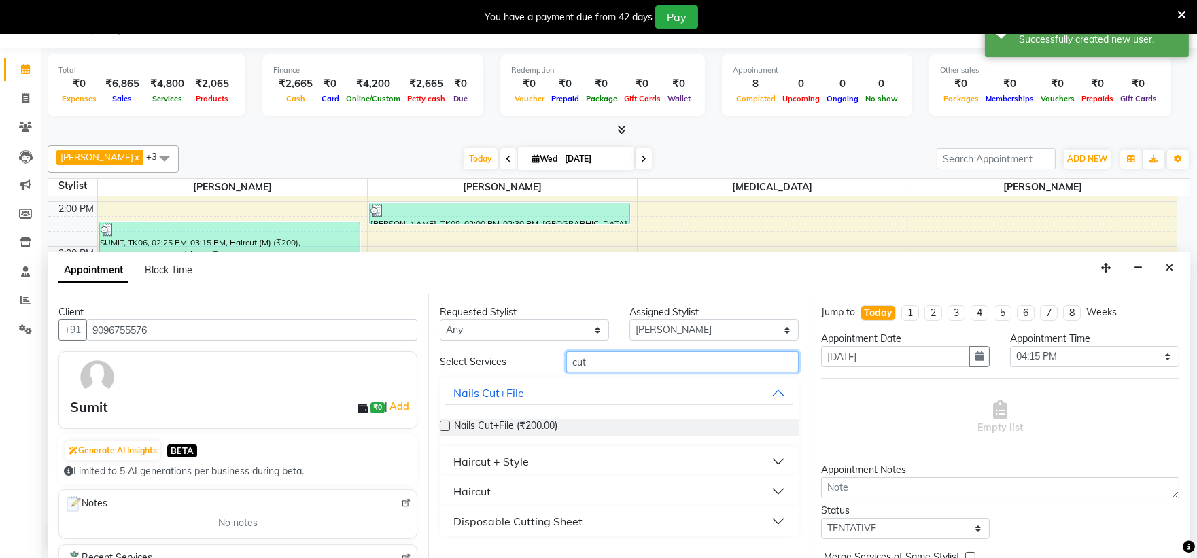
type input "cut"
click at [545, 464] on button "Haircut + Style" at bounding box center [618, 461] width 347 height 24
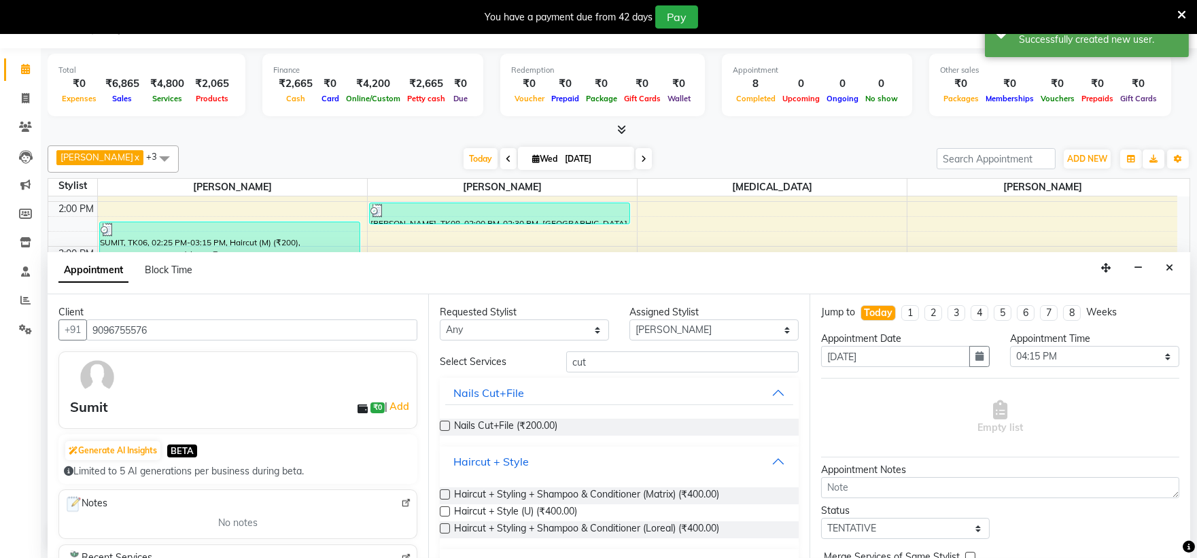
click at [537, 460] on button "Haircut + Style" at bounding box center [618, 461] width 347 height 24
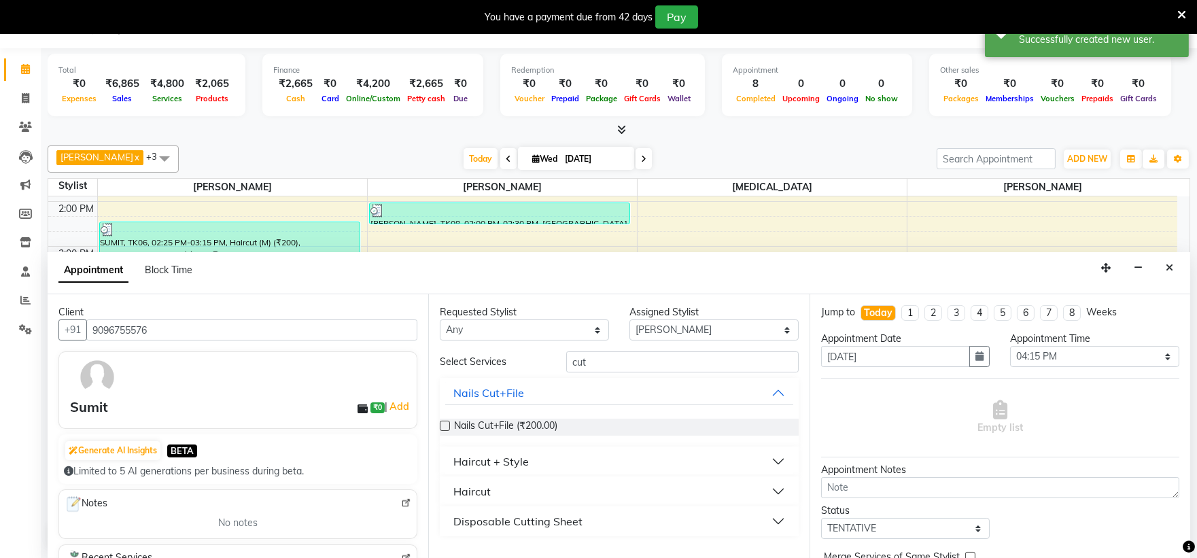
click at [524, 490] on button "Haircut" at bounding box center [618, 491] width 347 height 24
click at [513, 520] on span "Haircut (M) (₹200.00)" at bounding box center [500, 525] width 92 height 17
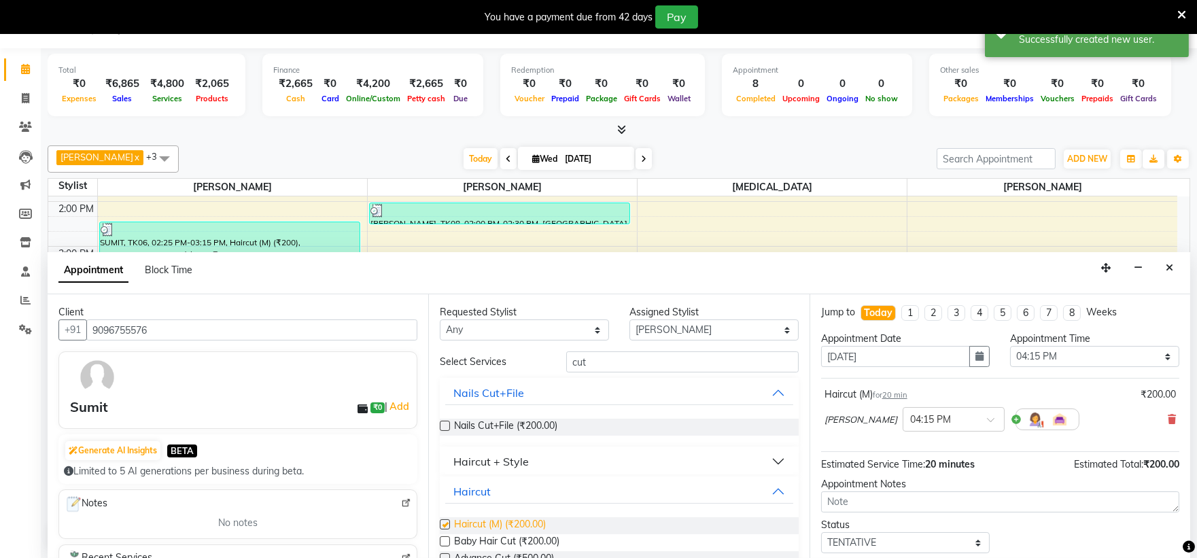
checkbox input "false"
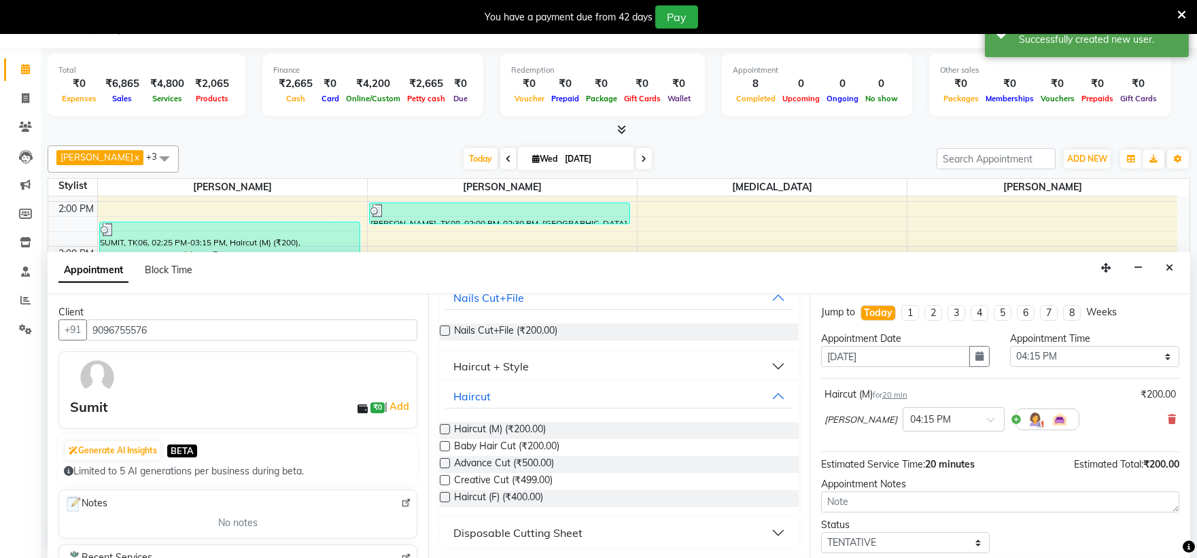
scroll to position [80, 0]
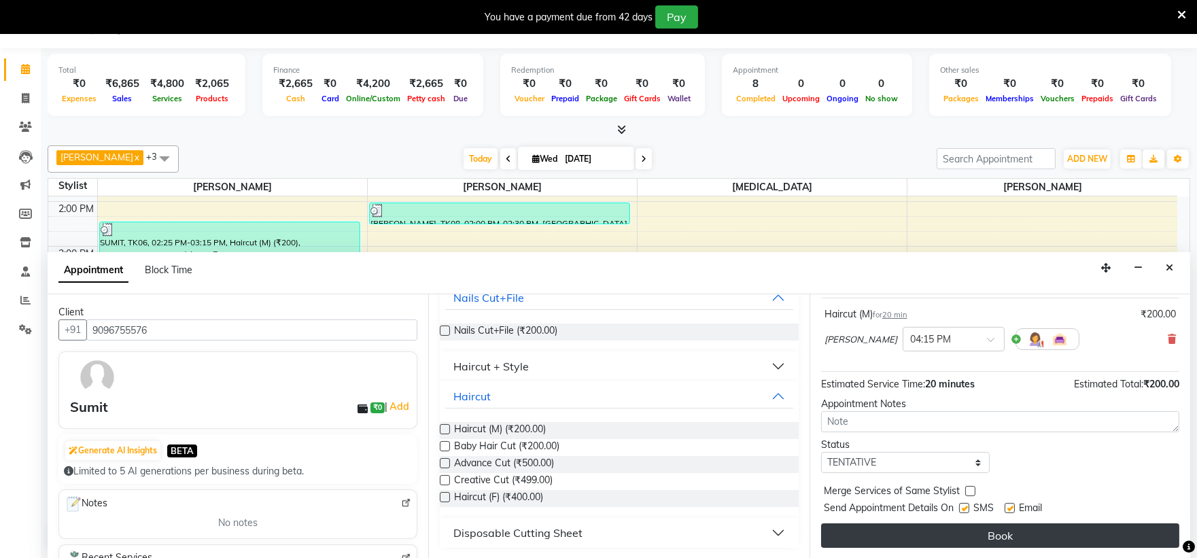
click at [970, 524] on button "Book" at bounding box center [1000, 536] width 358 height 24
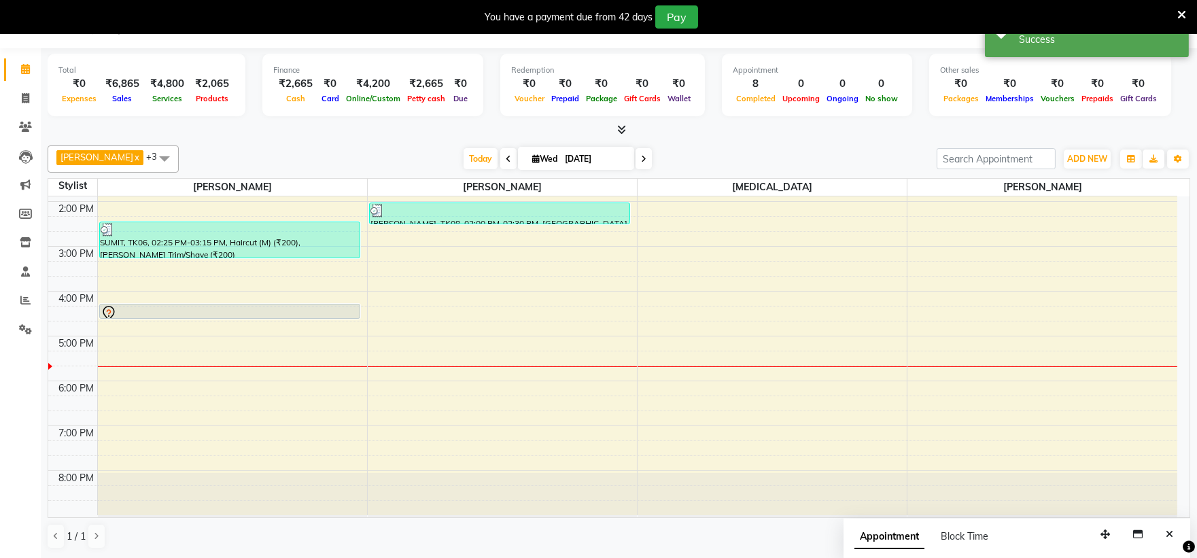
scroll to position [0, 0]
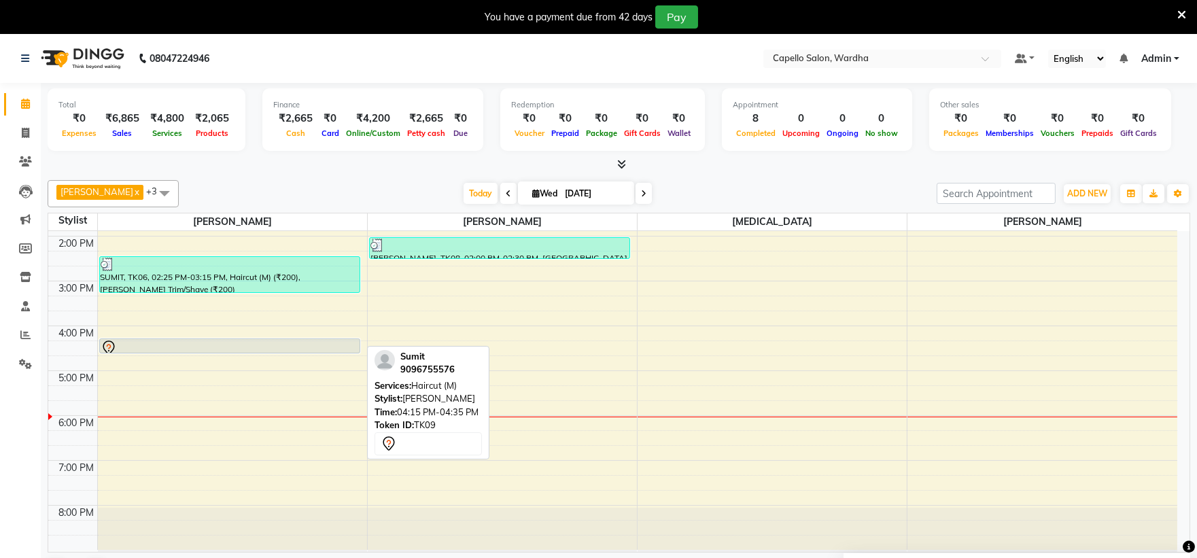
click at [331, 347] on div at bounding box center [230, 348] width 258 height 16
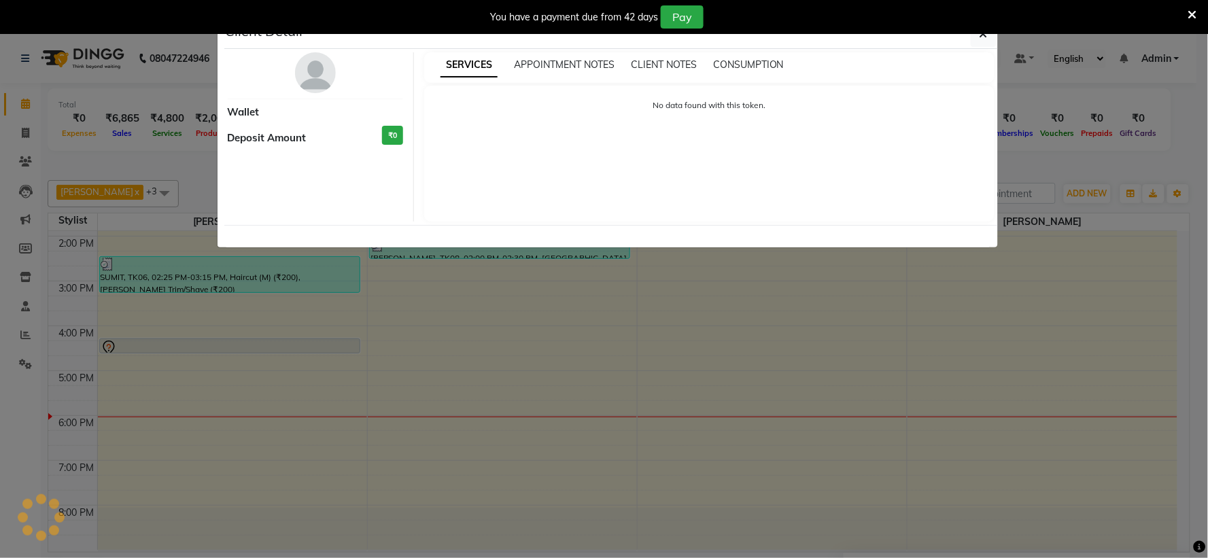
select select "7"
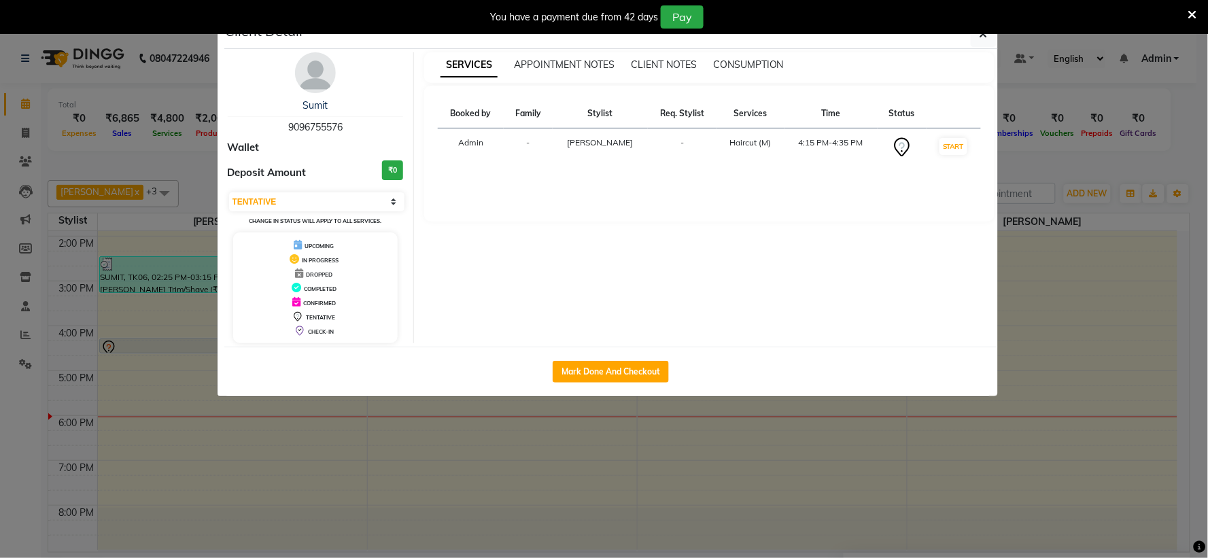
click at [578, 385] on div "Mark Done And Checkout" at bounding box center [611, 372] width 774 height 50
click at [577, 376] on button "Mark Done And Checkout" at bounding box center [611, 372] width 116 height 22
select select "service"
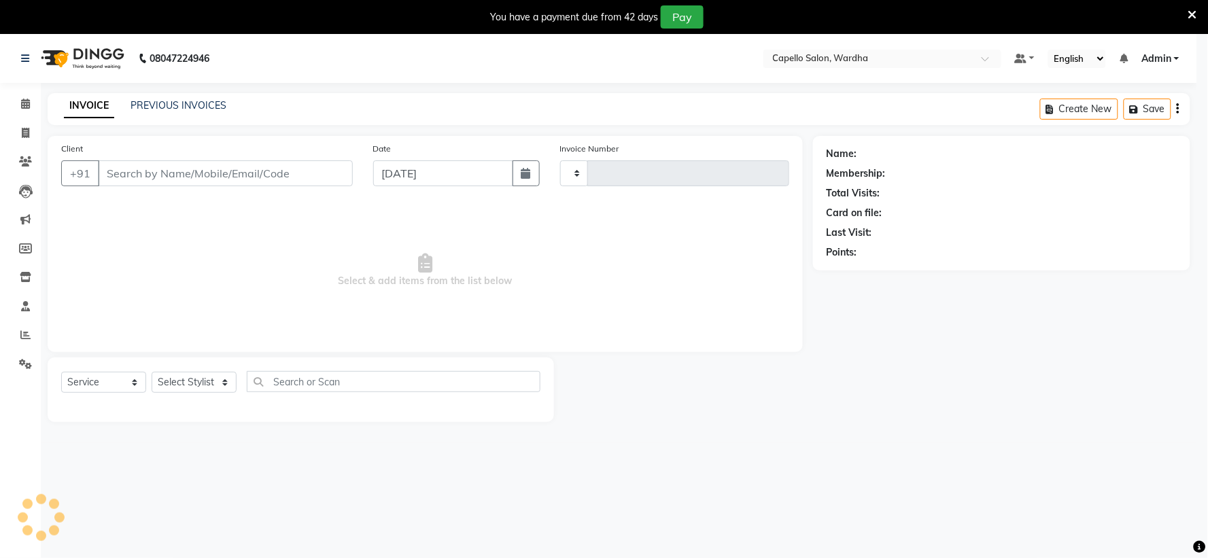
type input "2084"
select select "4620"
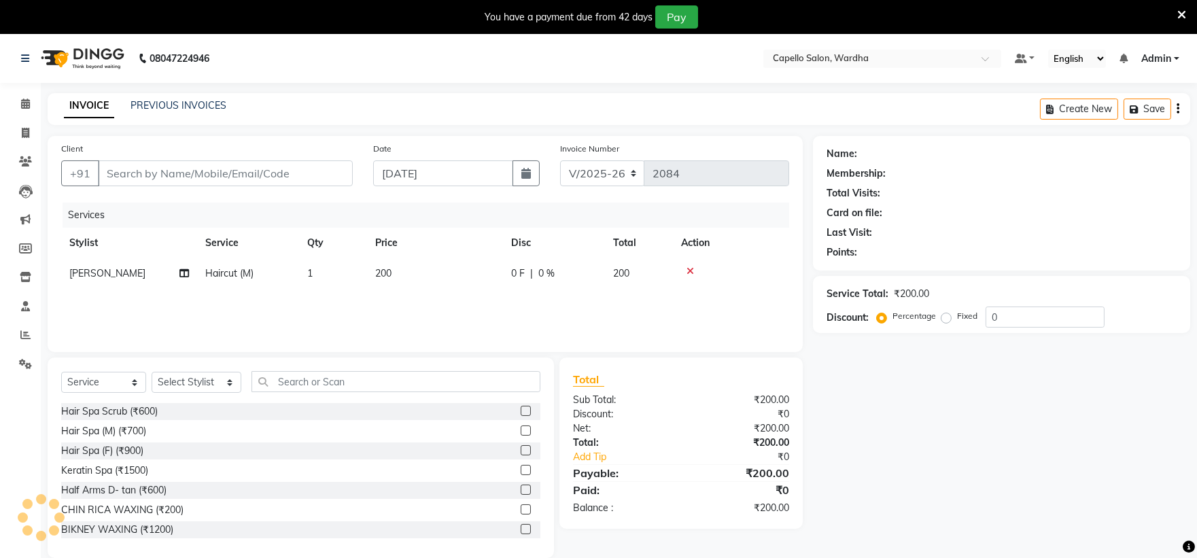
type input "9096755576"
select select "80545"
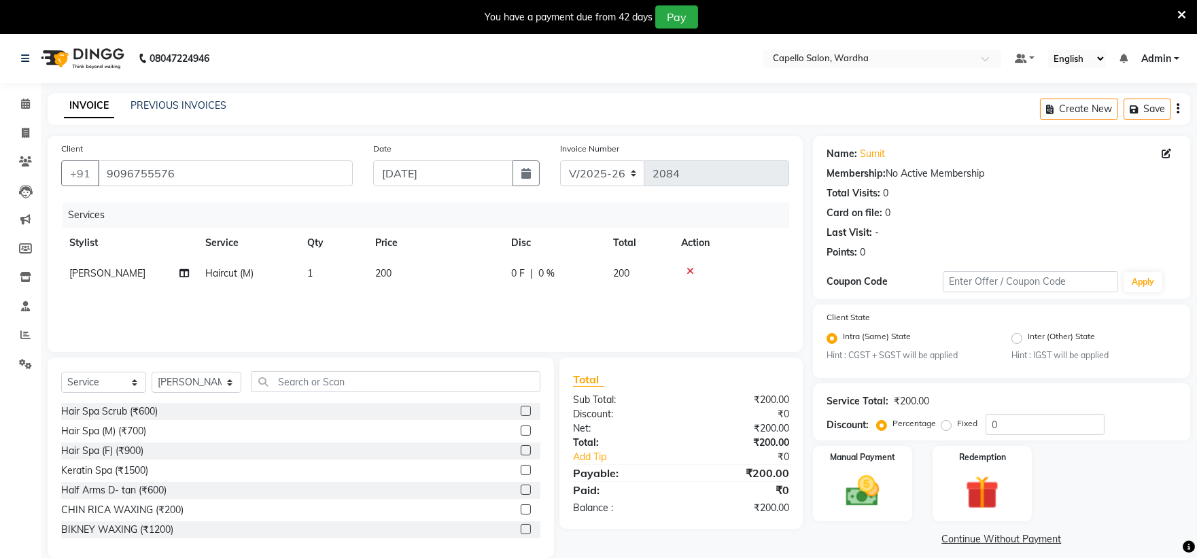
click at [689, 271] on icon at bounding box center [690, 272] width 7 height 10
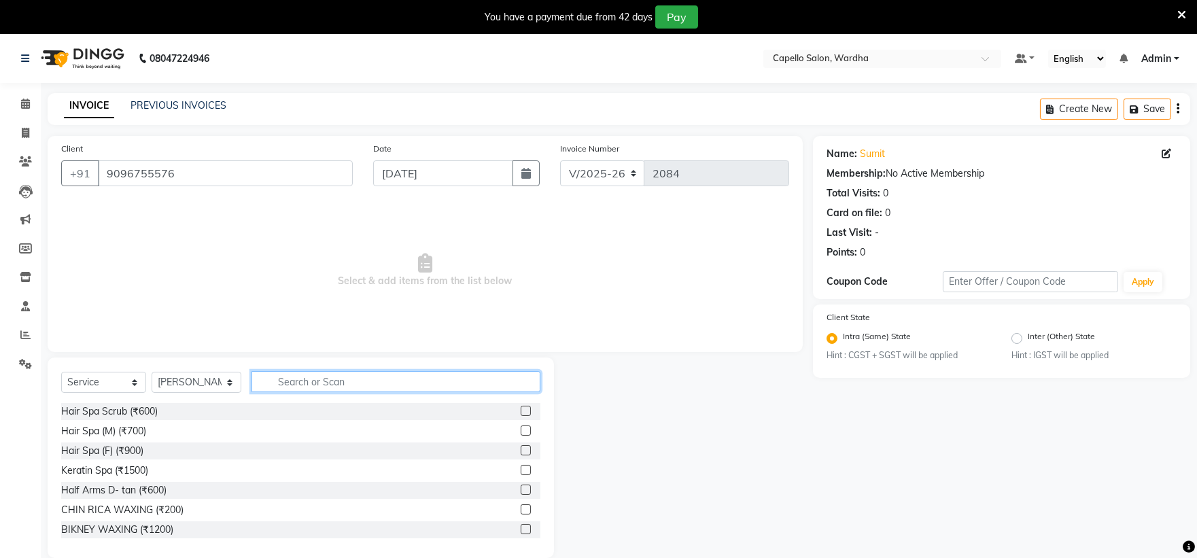
click at [384, 377] on input "text" at bounding box center [397, 381] width 290 height 21
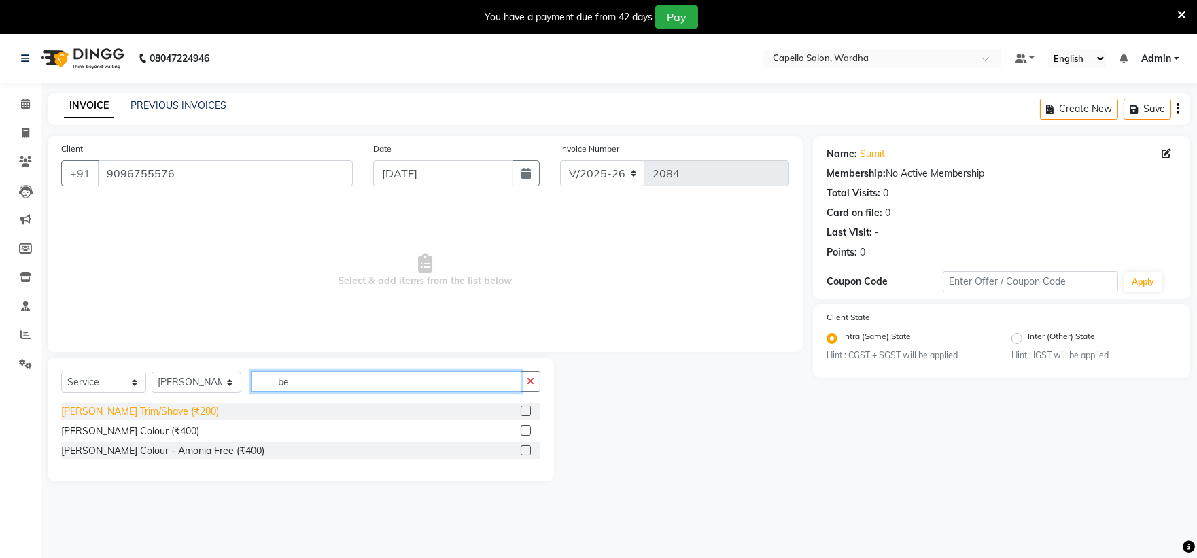
type input "be"
click at [150, 407] on div "[PERSON_NAME] Trim/Shave (₹200)" at bounding box center [140, 412] width 158 height 14
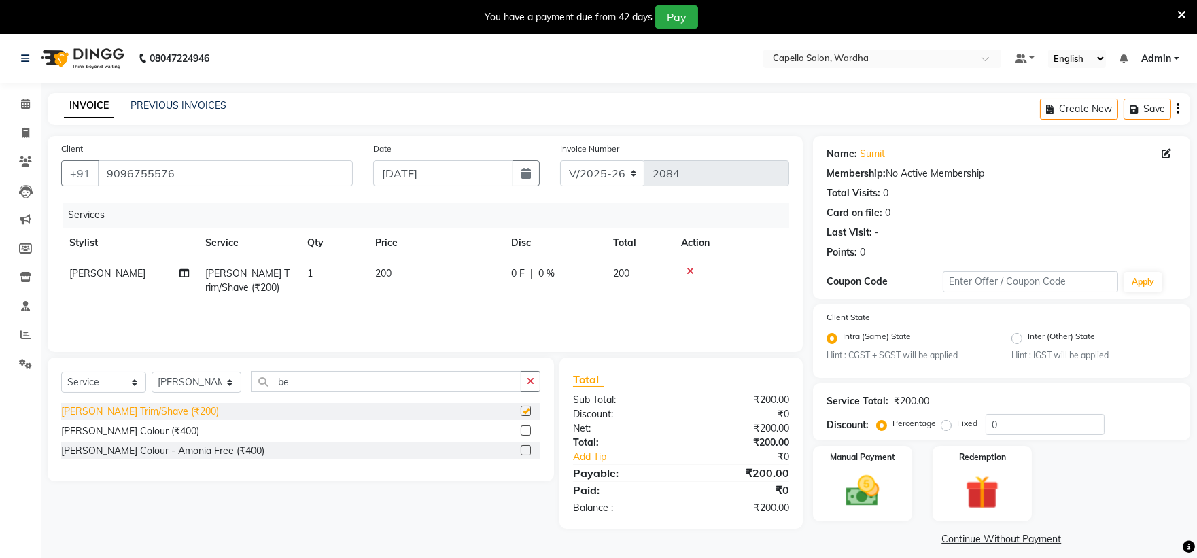
checkbox input "false"
click at [331, 279] on td "1" at bounding box center [333, 280] width 68 height 45
select select "80545"
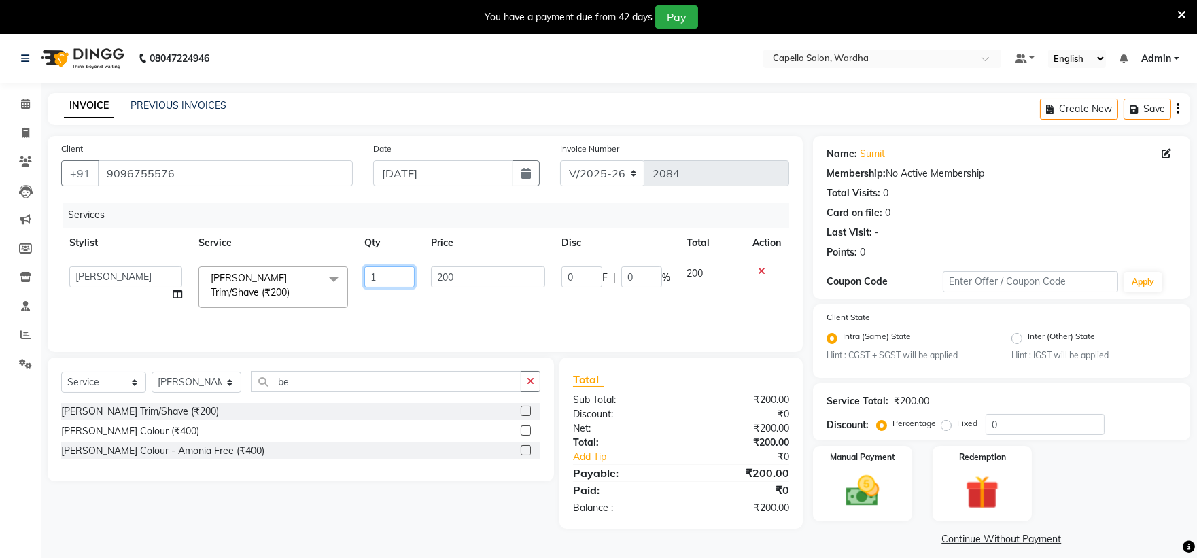
click at [381, 271] on input "1" at bounding box center [389, 277] width 50 height 21
type input "2"
click at [415, 309] on div "Services Stylist Service Qty Price Disc Total Action Admin [PERSON_NAME] [MEDIC…" at bounding box center [425, 271] width 728 height 136
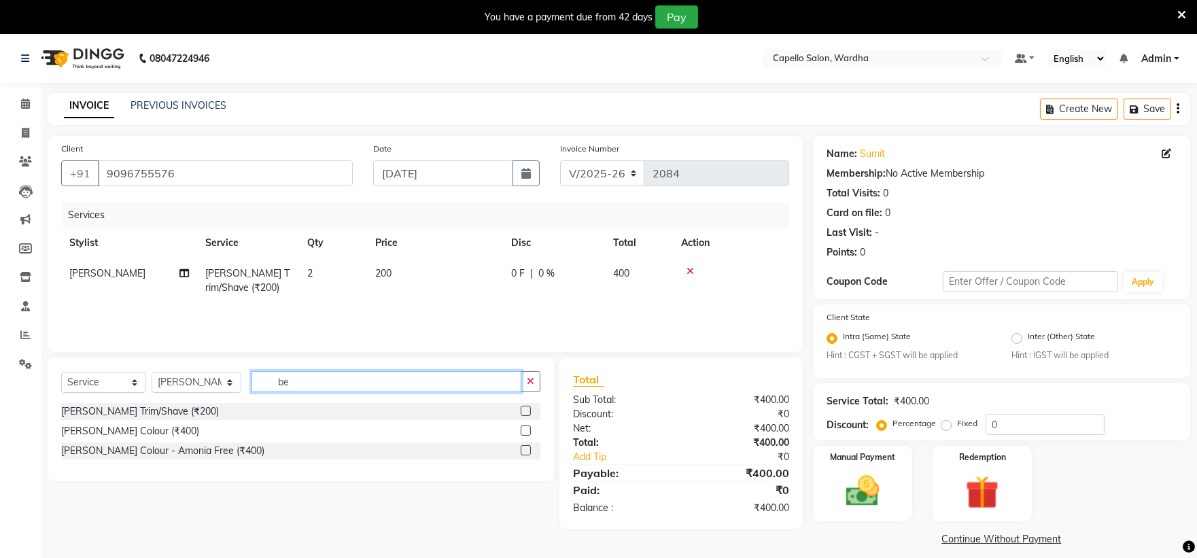
click at [347, 391] on input "be" at bounding box center [387, 381] width 271 height 21
type input "b"
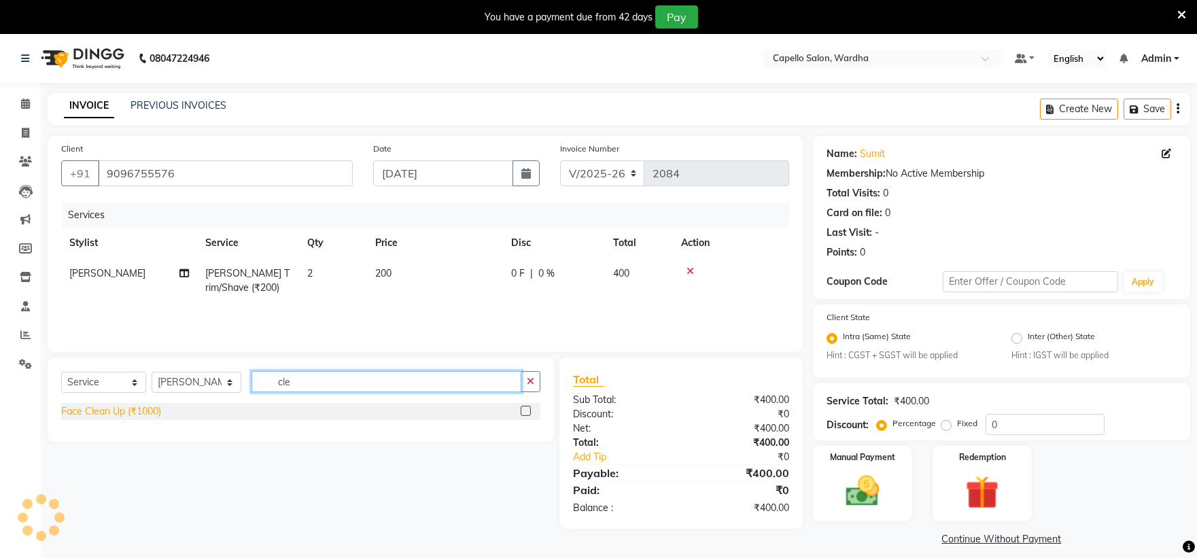
type input "cle"
click at [154, 408] on div "Face Clean Up (₹1000)" at bounding box center [111, 412] width 100 height 14
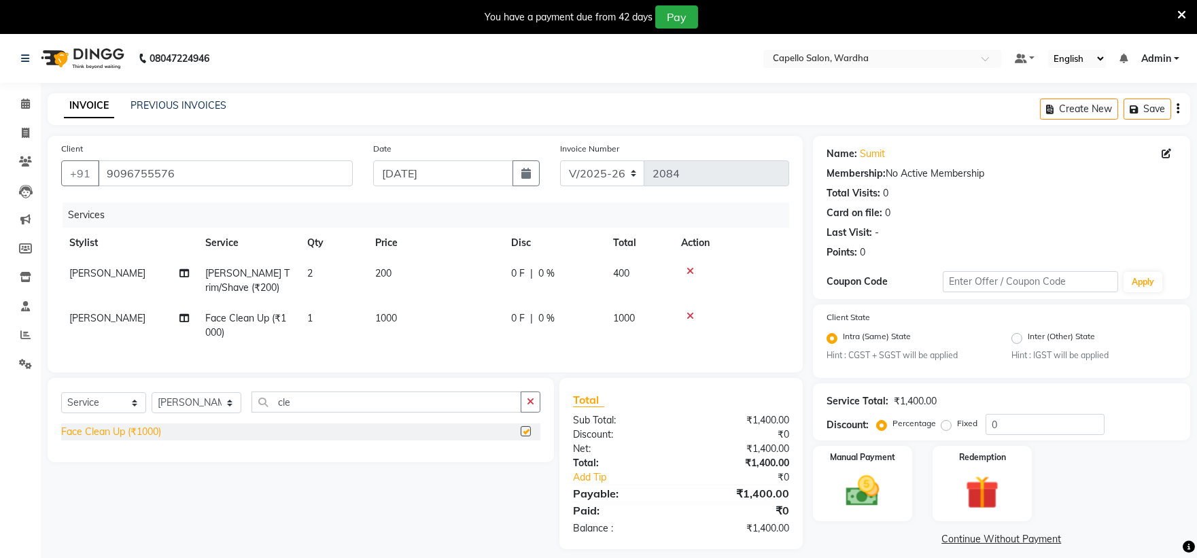
checkbox input "false"
click at [435, 308] on td "1000" at bounding box center [435, 325] width 136 height 45
select select "80545"
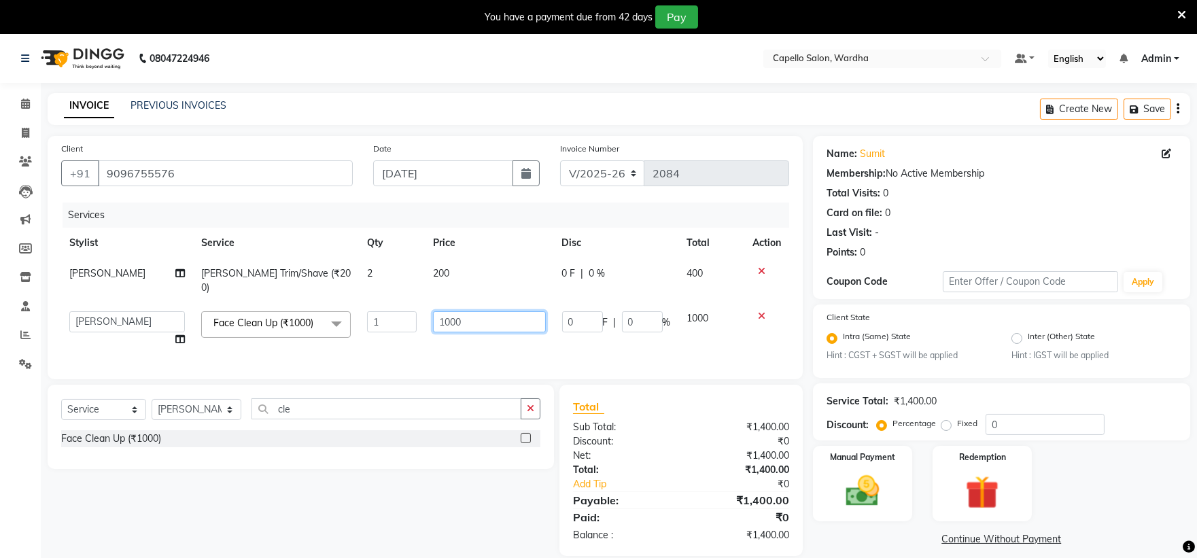
click at [434, 311] on input "1000" at bounding box center [489, 321] width 112 height 21
click at [468, 316] on input "1000" at bounding box center [489, 321] width 112 height 21
type input "1"
type input "800"
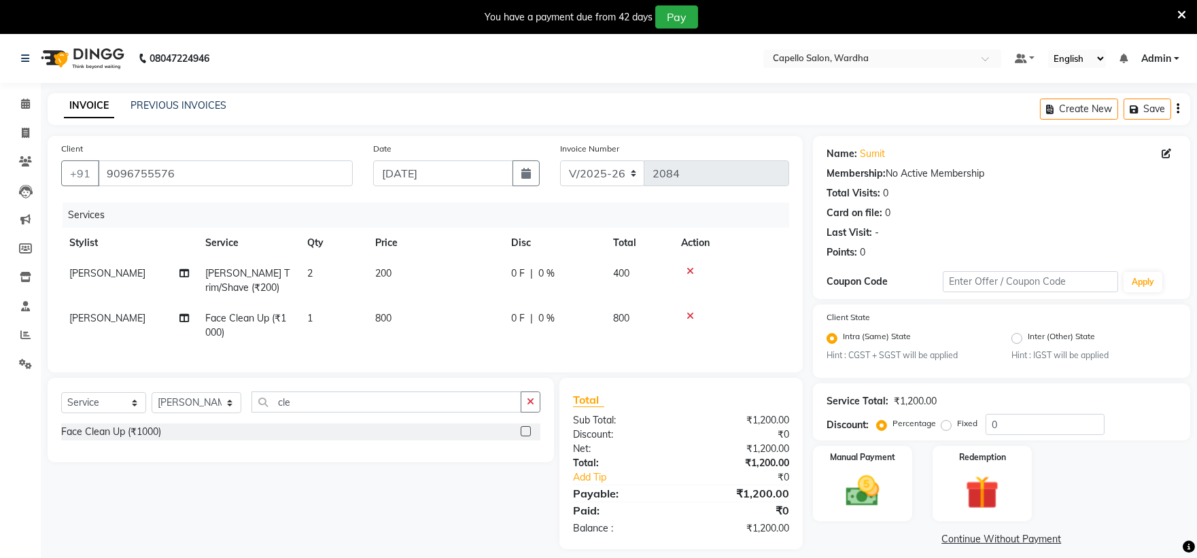
click at [477, 335] on td "800" at bounding box center [435, 325] width 136 height 45
select select "80545"
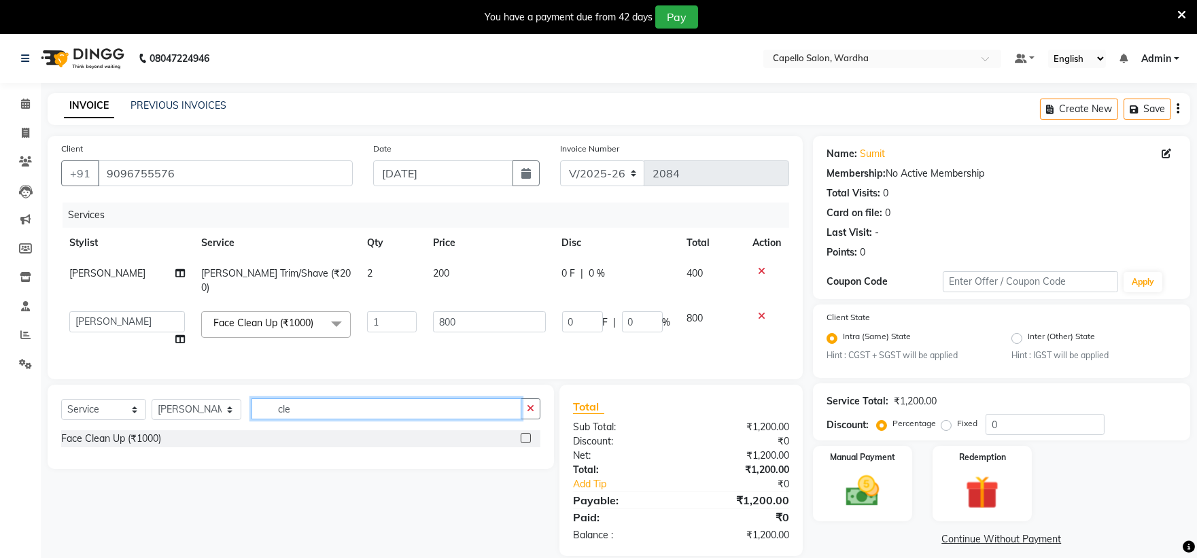
scroll to position [34, 0]
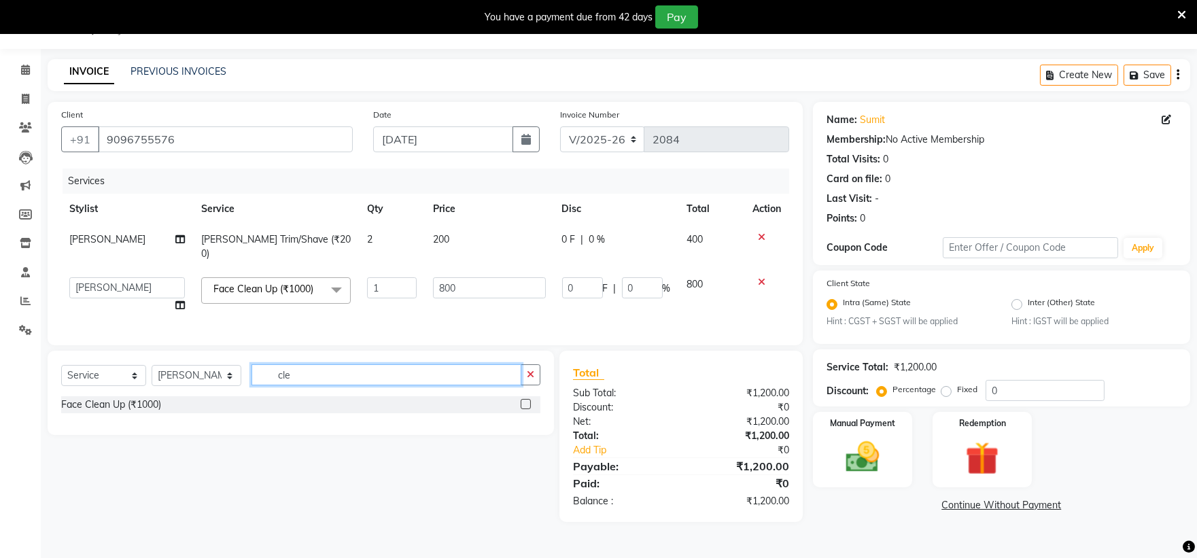
click at [359, 379] on input "cle" at bounding box center [387, 374] width 271 height 21
type input "c"
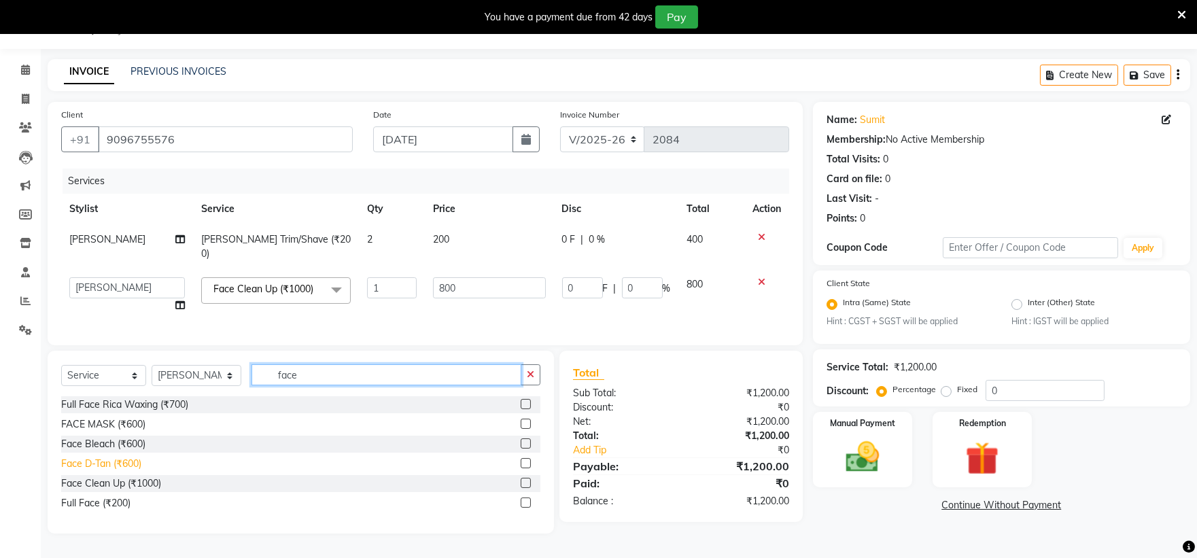
type input "face"
click at [89, 466] on div "Face D-Tan (₹600)" at bounding box center [101, 464] width 80 height 14
checkbox input "false"
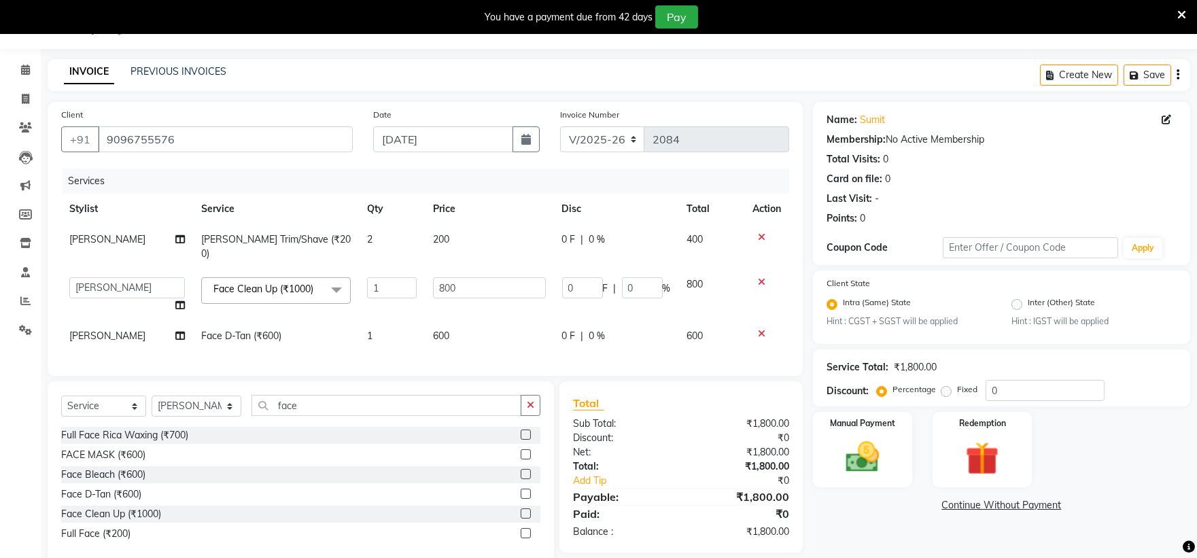
click at [487, 321] on td "600" at bounding box center [489, 336] width 128 height 31
select select "80545"
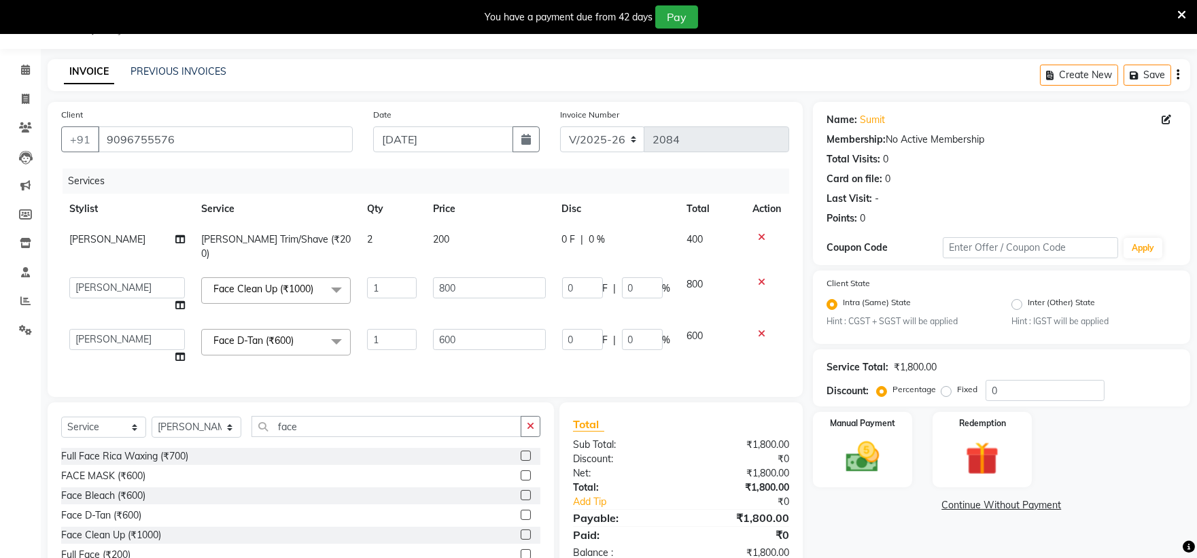
click at [478, 321] on td "600" at bounding box center [489, 347] width 128 height 52
click at [479, 329] on input "600" at bounding box center [489, 339] width 112 height 21
type input "6"
type input "500"
click at [494, 352] on div "Services Stylist Service Qty Price Disc Total Action [PERSON_NAME] [PERSON_NAME…" at bounding box center [425, 276] width 728 height 215
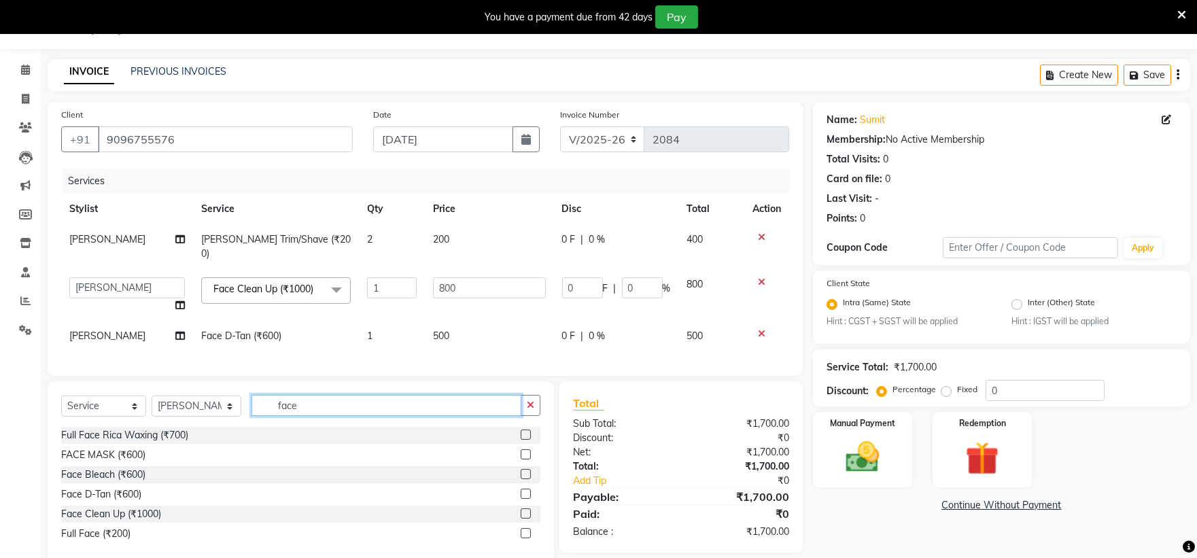
click at [329, 412] on input "face" at bounding box center [387, 405] width 271 height 21
type input "f"
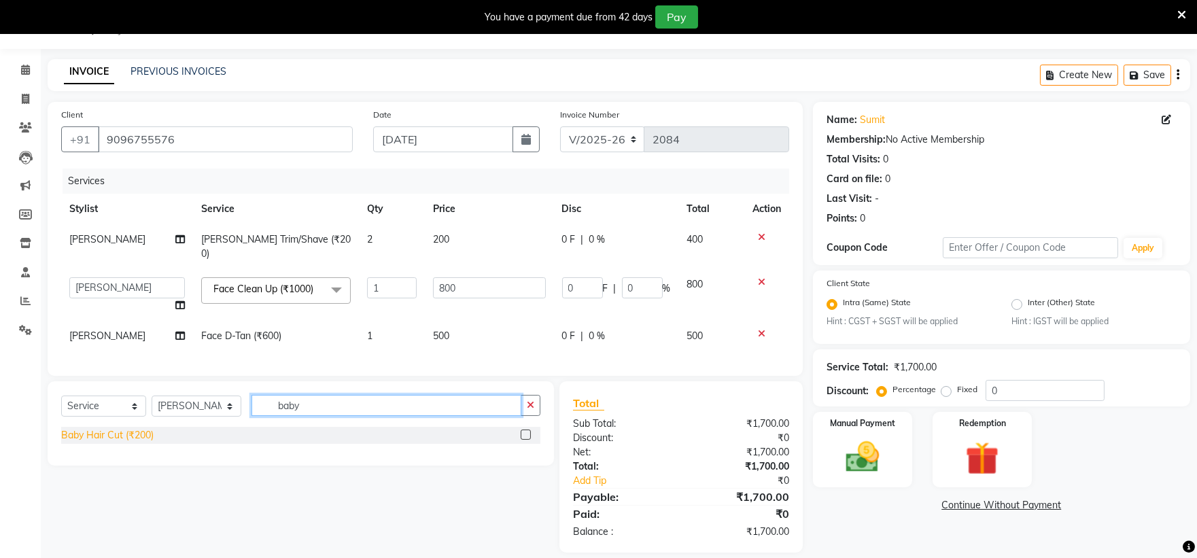
type input "baby"
click at [141, 429] on div "Baby Hair Cut (₹200)" at bounding box center [107, 435] width 92 height 14
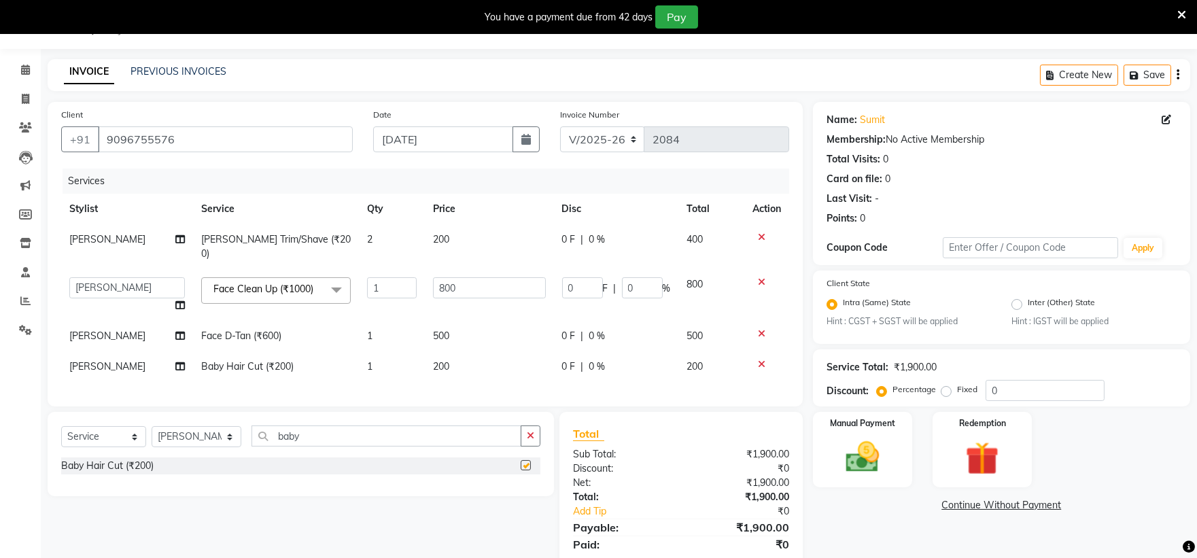
checkbox input "false"
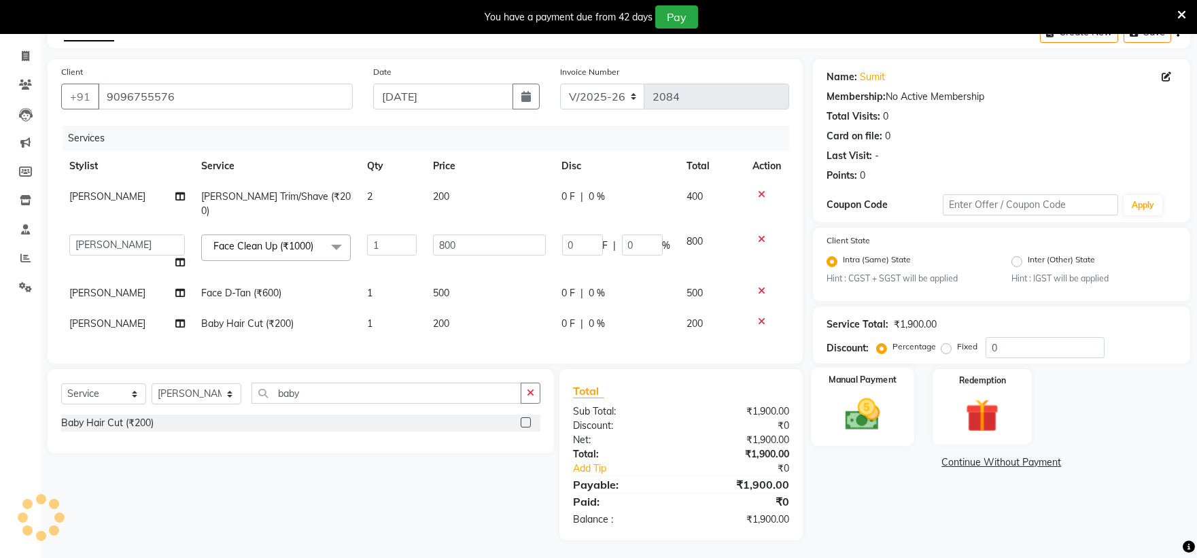
click at [874, 403] on img at bounding box center [862, 415] width 56 height 40
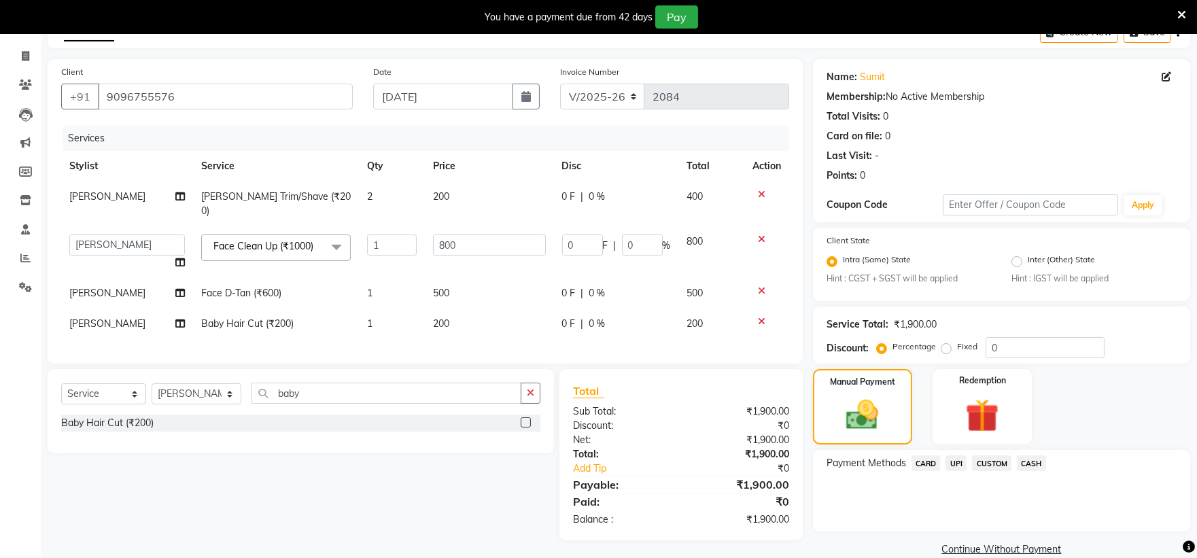
click at [1027, 466] on span "CASH" at bounding box center [1031, 464] width 29 height 16
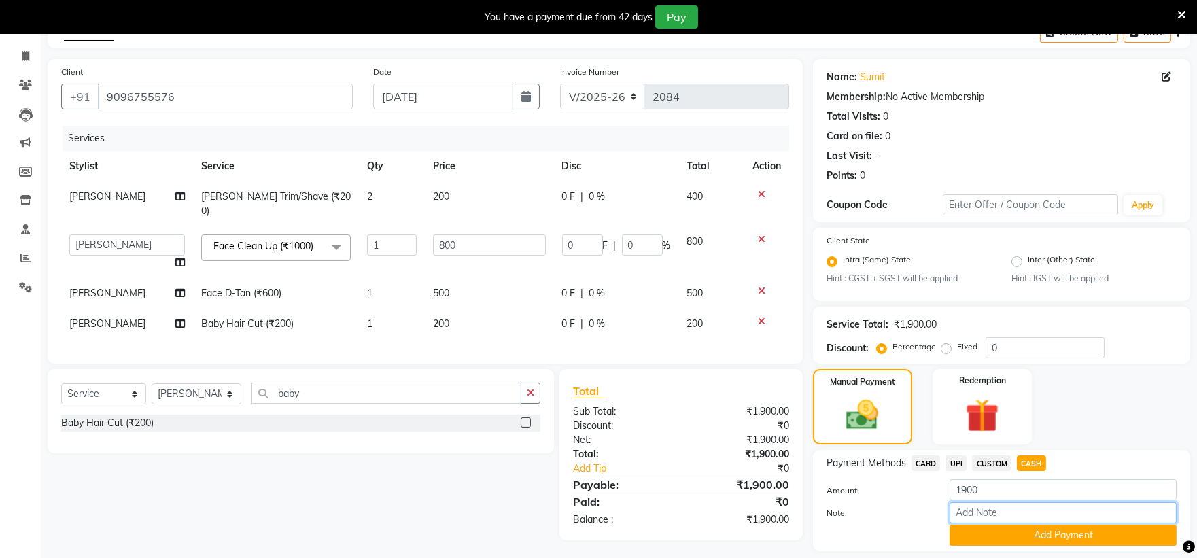
click at [1008, 504] on input "Note:" at bounding box center [1063, 512] width 227 height 21
click at [1002, 491] on input "1900" at bounding box center [1063, 489] width 227 height 21
type input "1"
type input "1500"
click at [1027, 551] on div "Payment Methods CARD UPI CUSTOM CASH Amount: 1500 Note: Add Payment" at bounding box center [1001, 500] width 377 height 101
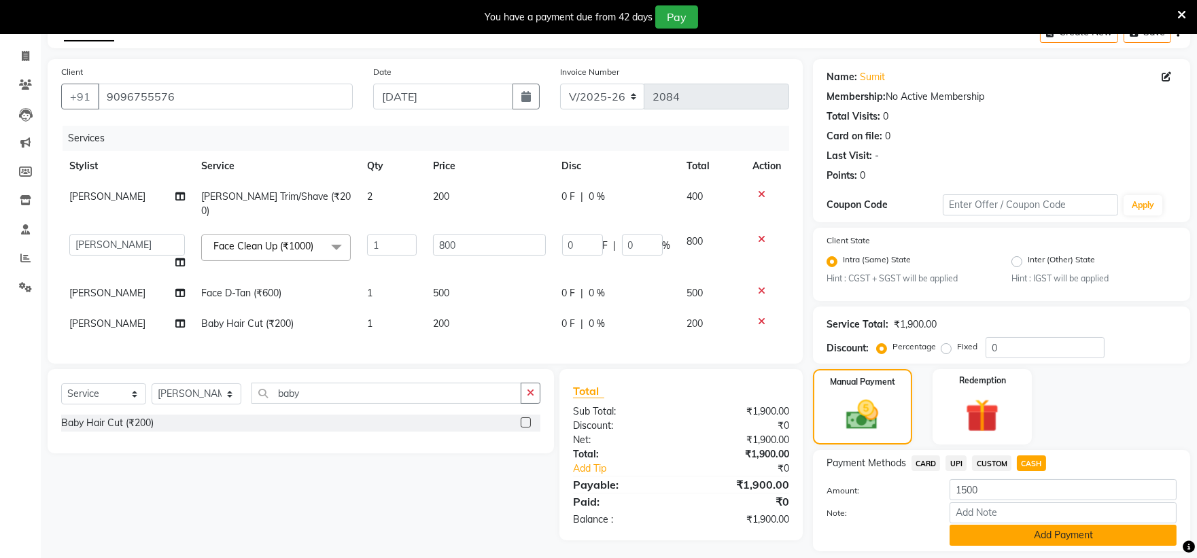
click at [1024, 538] on button "Add Payment" at bounding box center [1063, 535] width 227 height 21
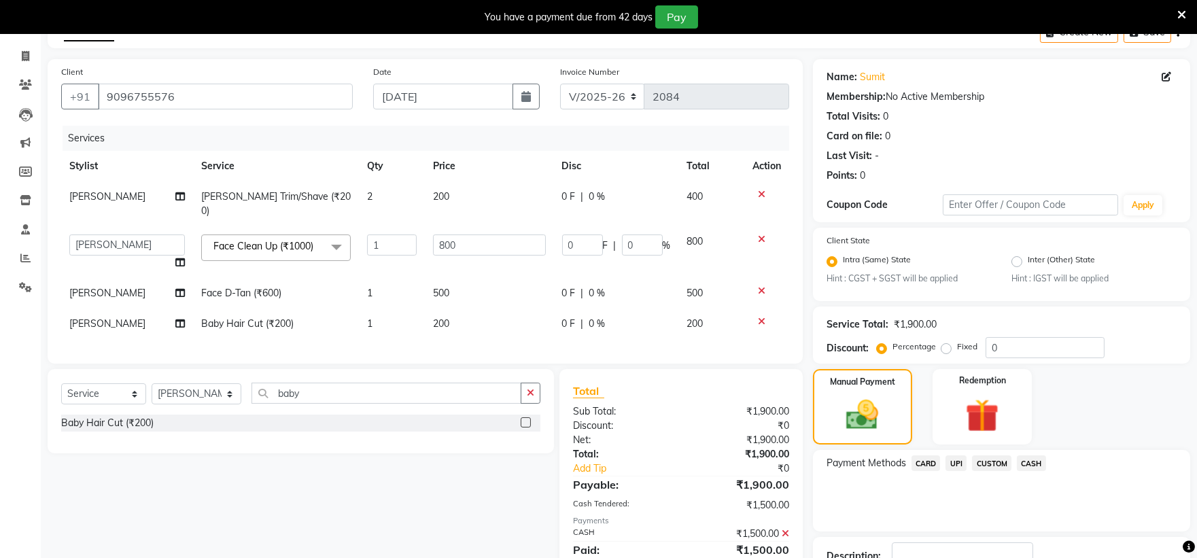
click at [959, 460] on span "UPI" at bounding box center [956, 464] width 21 height 16
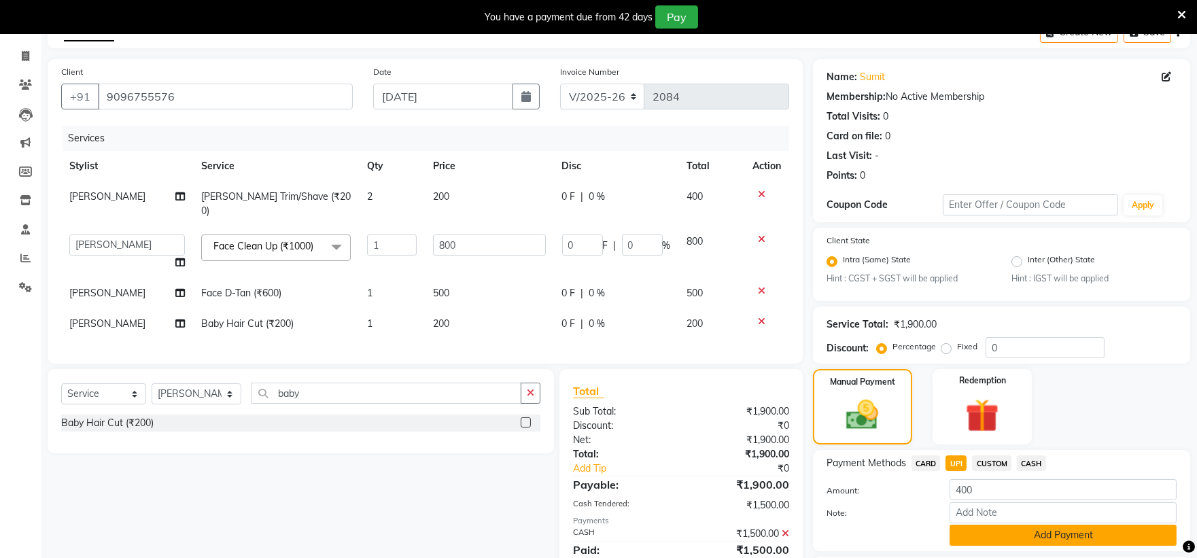
click at [1001, 534] on button "Add Payment" at bounding box center [1063, 535] width 227 height 21
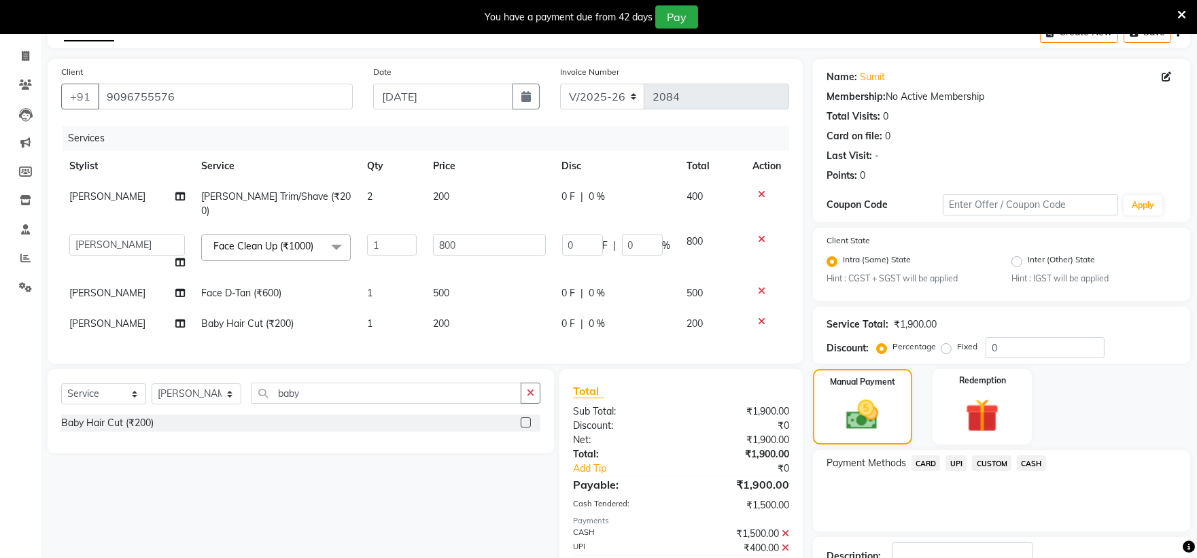
scroll to position [175, 0]
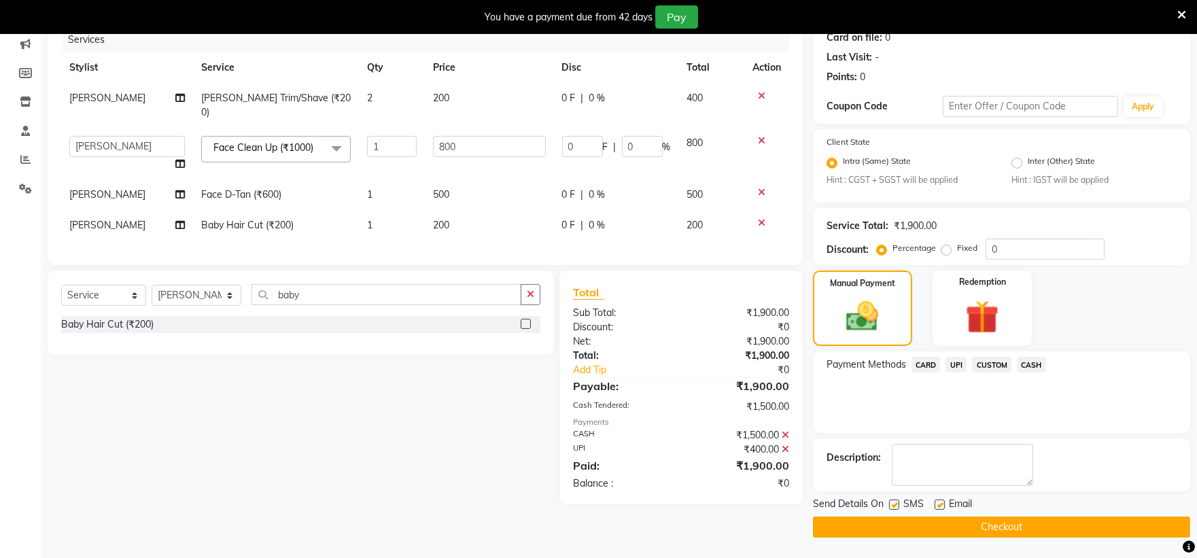
click at [893, 504] on label at bounding box center [894, 505] width 10 height 10
click at [893, 504] on input "checkbox" at bounding box center [893, 505] width 9 height 9
checkbox input "false"
